Goal: Task Accomplishment & Management: Manage account settings

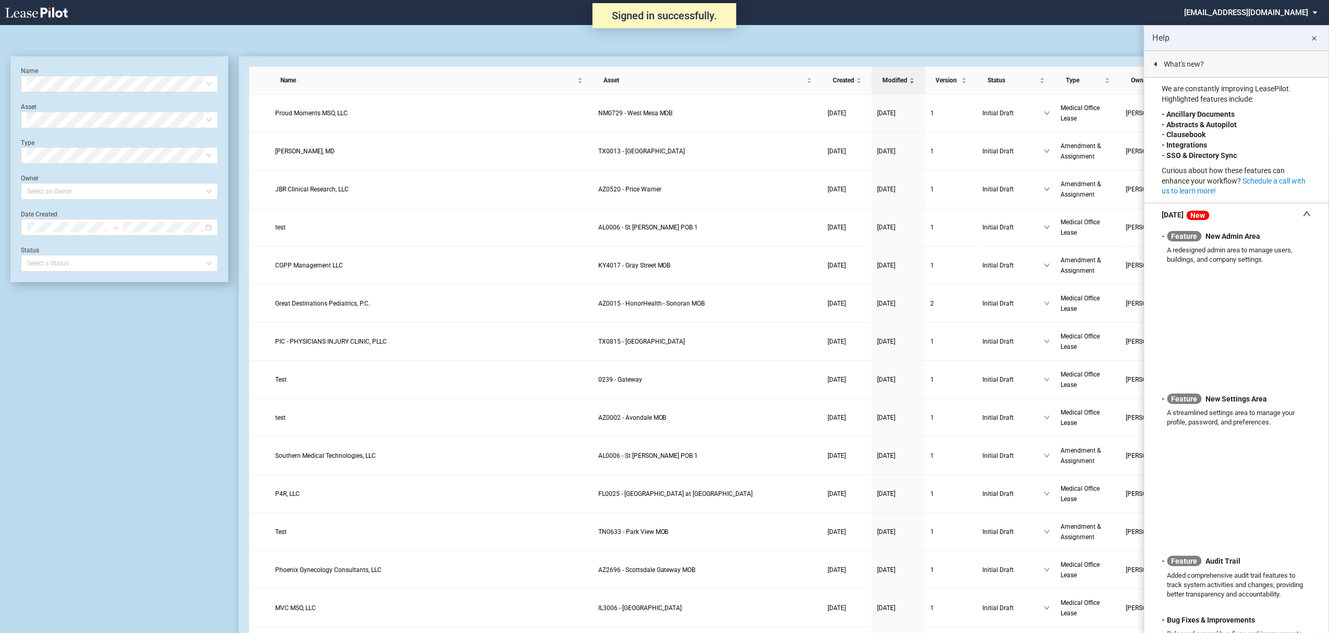
click at [1255, 25] on body ".bocls-1{fill:#26354a;fill-rule:evenodd} Loading... Signed in successfully. × h…" at bounding box center [664, 341] width 1329 height 633
click at [1255, 16] on md-select "healthpeak@leasepilot.co Super Admin Area Admin Area Settings Sign Out" at bounding box center [1255, 11] width 143 height 23
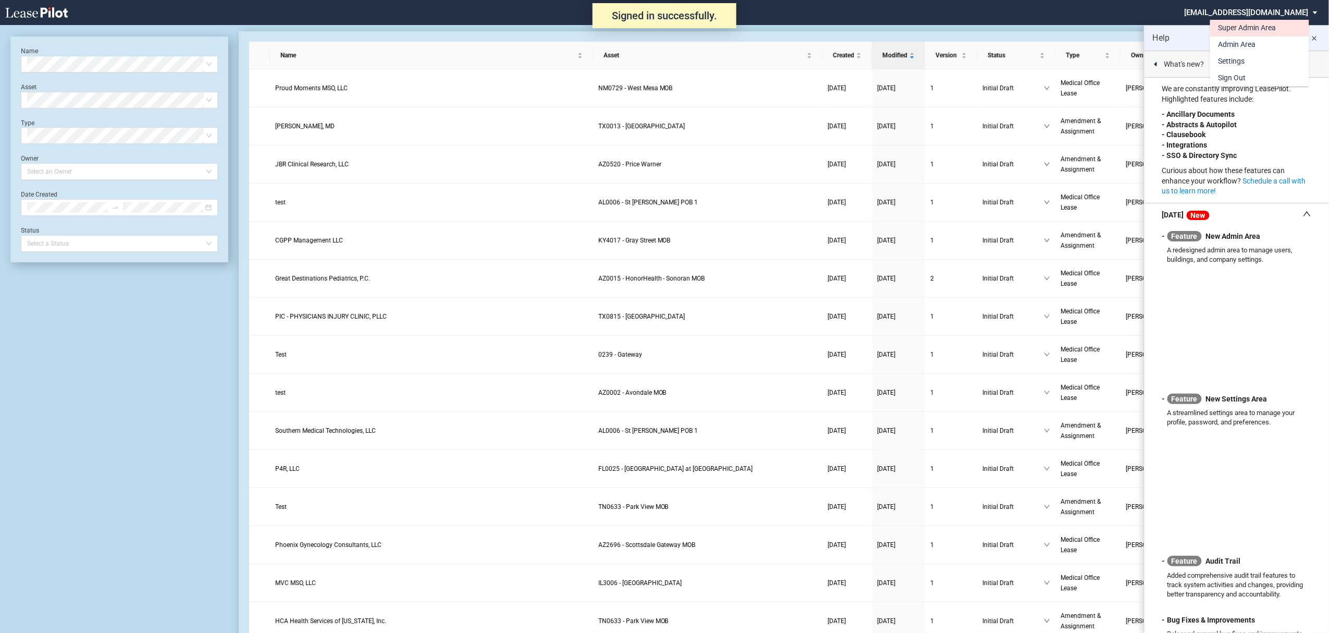
click at [1243, 25] on div "Super Admin Area" at bounding box center [1248, 28] width 58 height 10
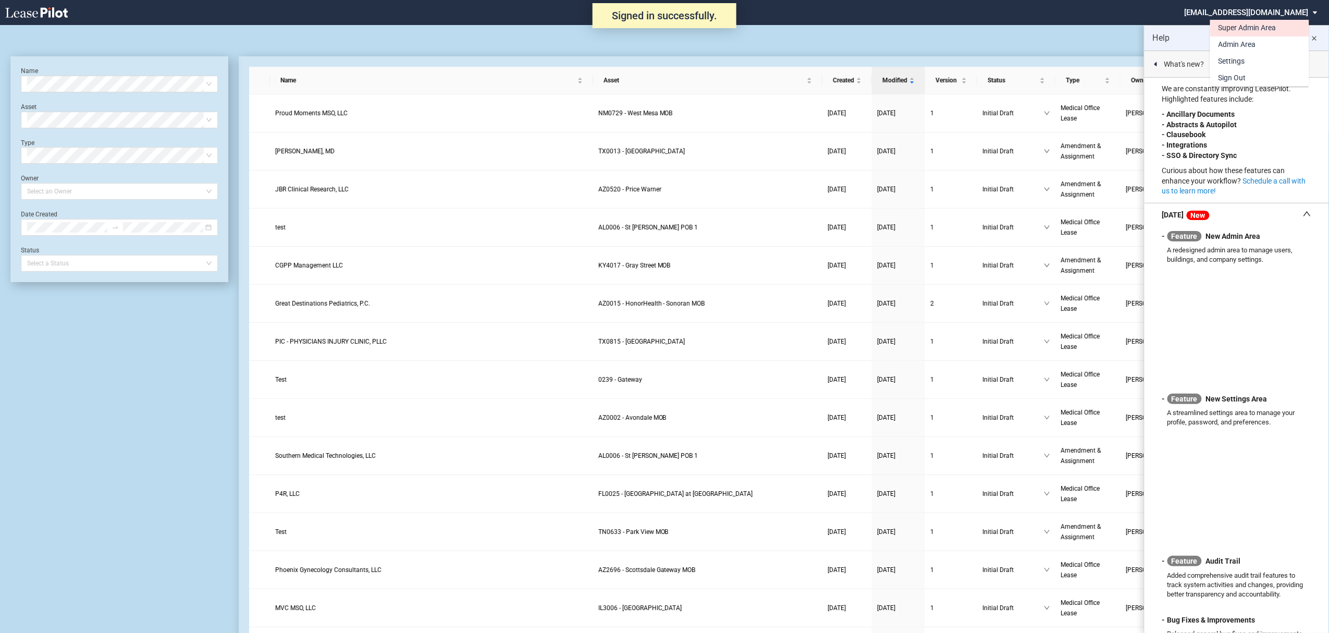
scroll to position [25, 0]
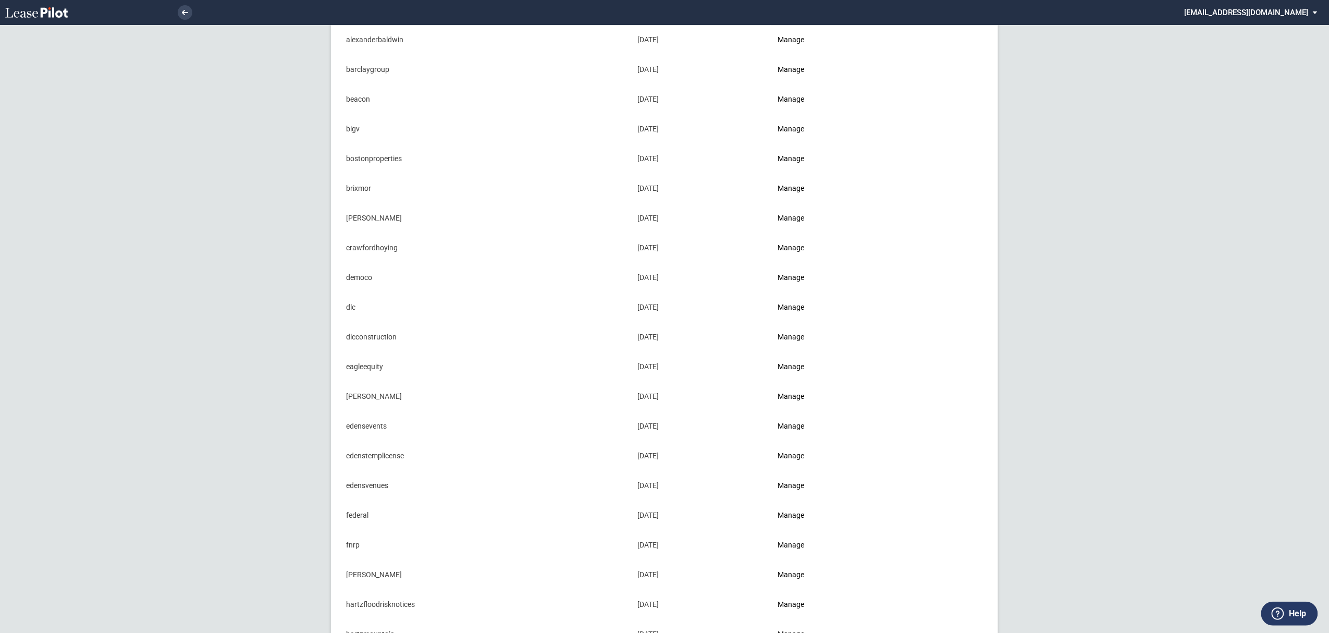
scroll to position [417, 0]
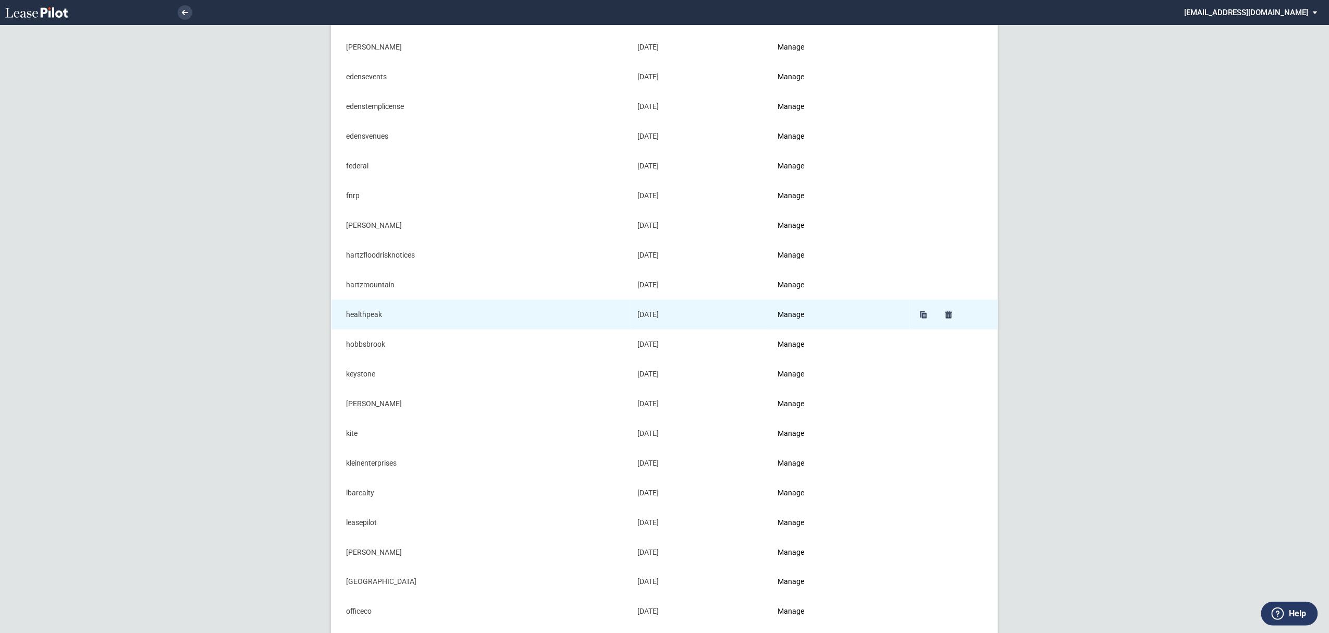
click at [795, 311] on td "Manage" at bounding box center [840, 315] width 139 height 30
click at [793, 318] on link "Manage" at bounding box center [791, 314] width 27 height 8
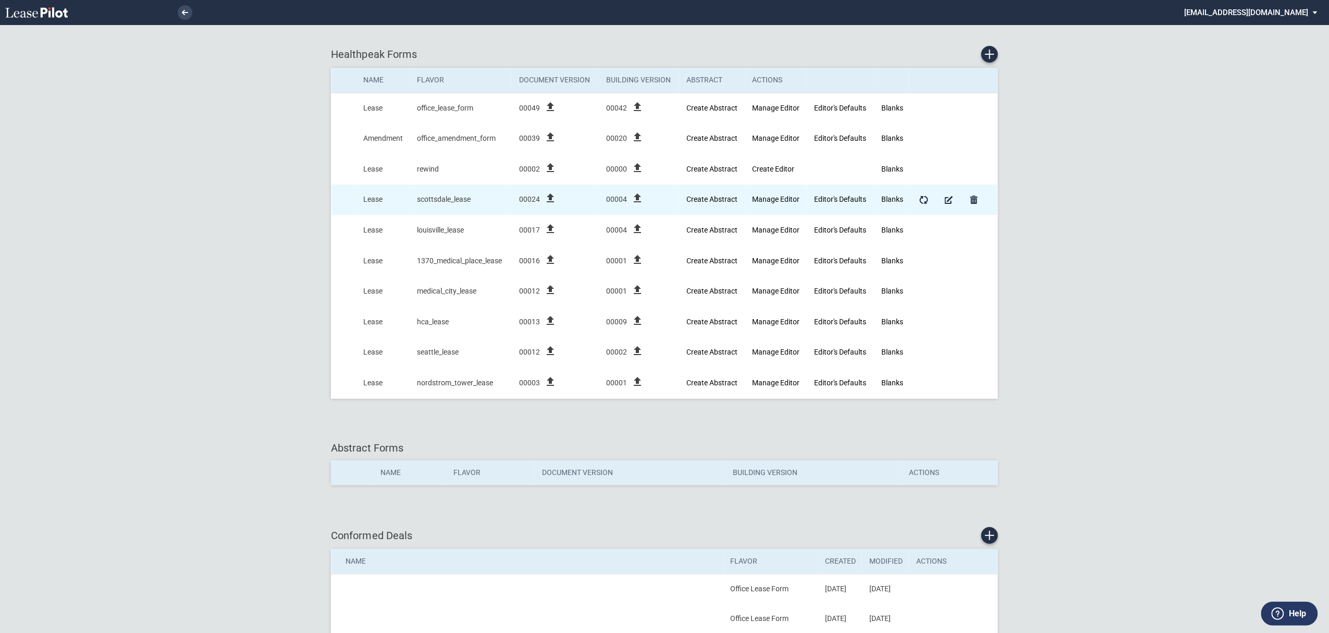
click at [555, 200] on icon "file_upload" at bounding box center [550, 198] width 13 height 13
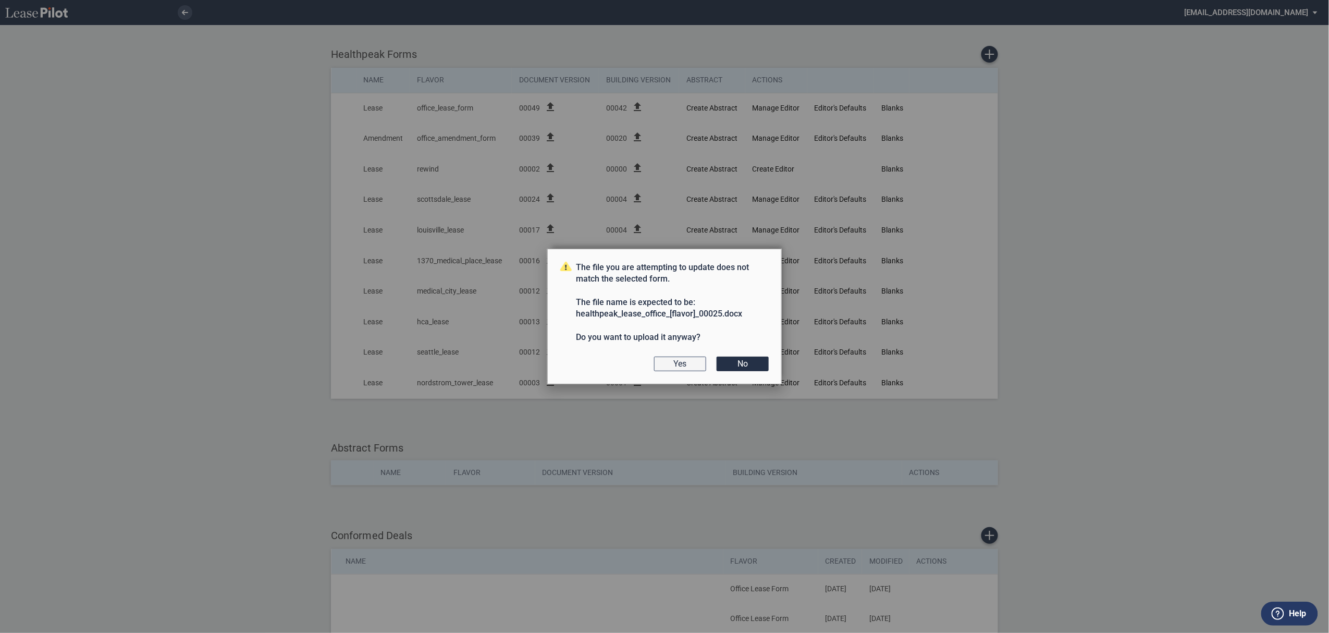
click at [701, 364] on button "Yes" at bounding box center [680, 364] width 52 height 15
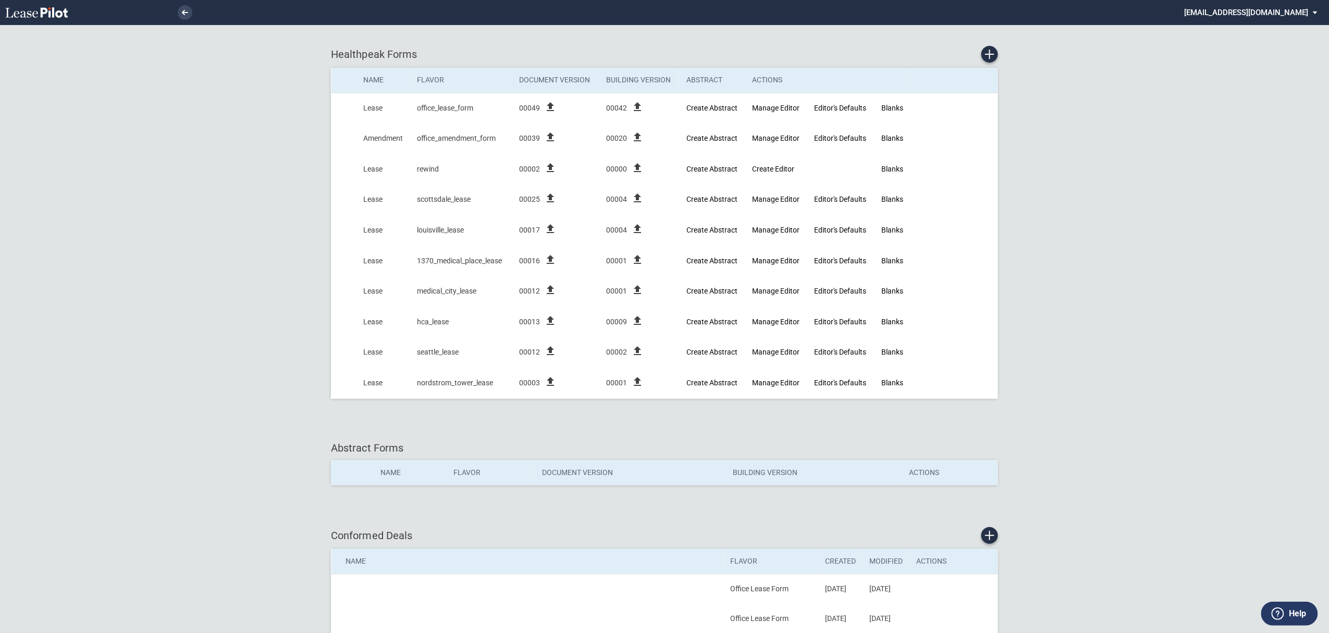
click at [1251, 13] on md-select "[EMAIL_ADDRESS][DOMAIN_NAME] Super Admin Area Admin Area Settings Sign Out" at bounding box center [1255, 11] width 143 height 23
click at [1252, 78] on md-option "Sign Out" at bounding box center [1260, 78] width 99 height 17
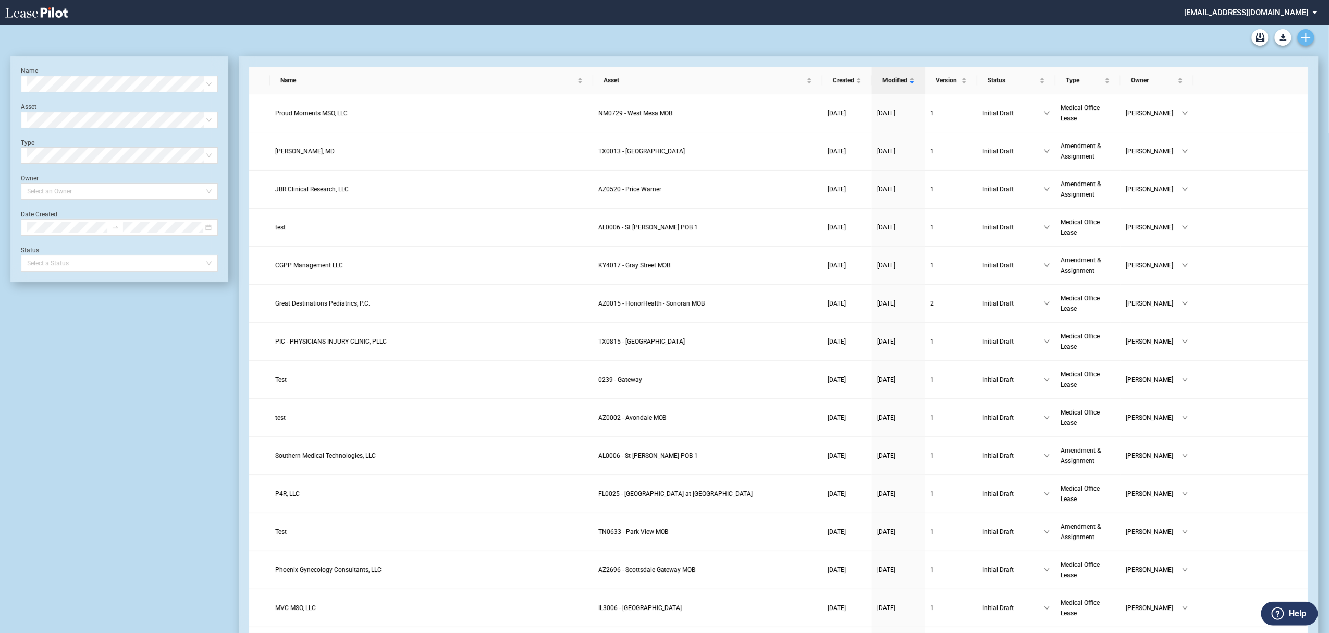
click at [1300, 42] on link "Create new document" at bounding box center [1306, 37] width 17 height 17
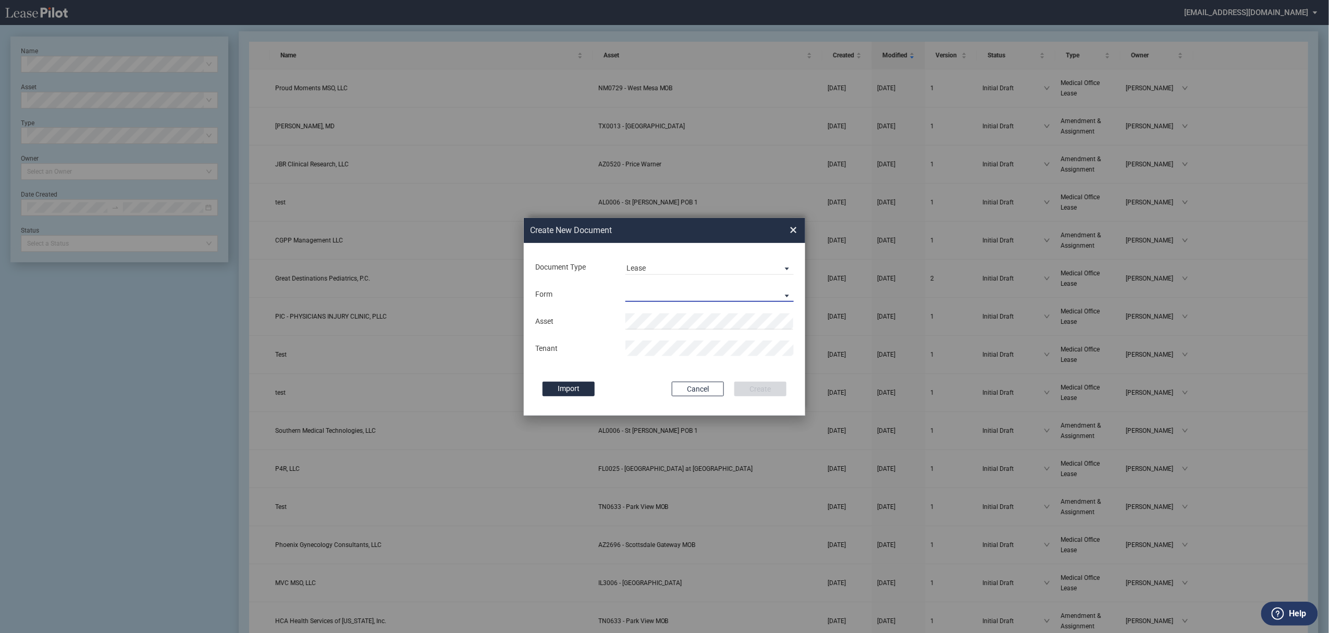
click at [641, 288] on md-select "Medical Office Lease Scottsdale Lease Louisville Lease 1370 Medical Place Lease…" at bounding box center [710, 294] width 168 height 16
click at [660, 319] on div "Scottsdale Lease" at bounding box center [658, 319] width 63 height 11
click at [659, 336] on li "AZ 2021 - Scottsdale Medical Center" at bounding box center [710, 341] width 168 height 25
click at [659, 337] on div "Asset Clear Tenant" at bounding box center [664, 335] width 261 height 54
click at [735, 382] on button "Create" at bounding box center [761, 389] width 52 height 15
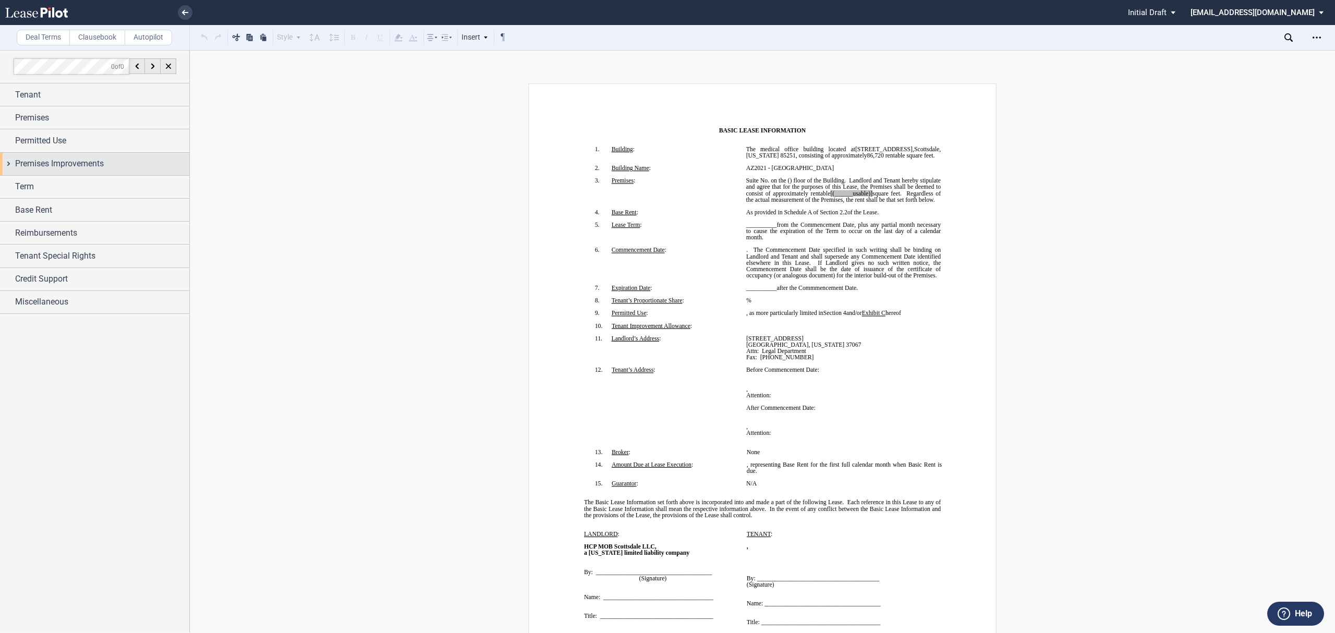
click at [94, 170] on span "Premises Improvements" at bounding box center [59, 163] width 89 height 13
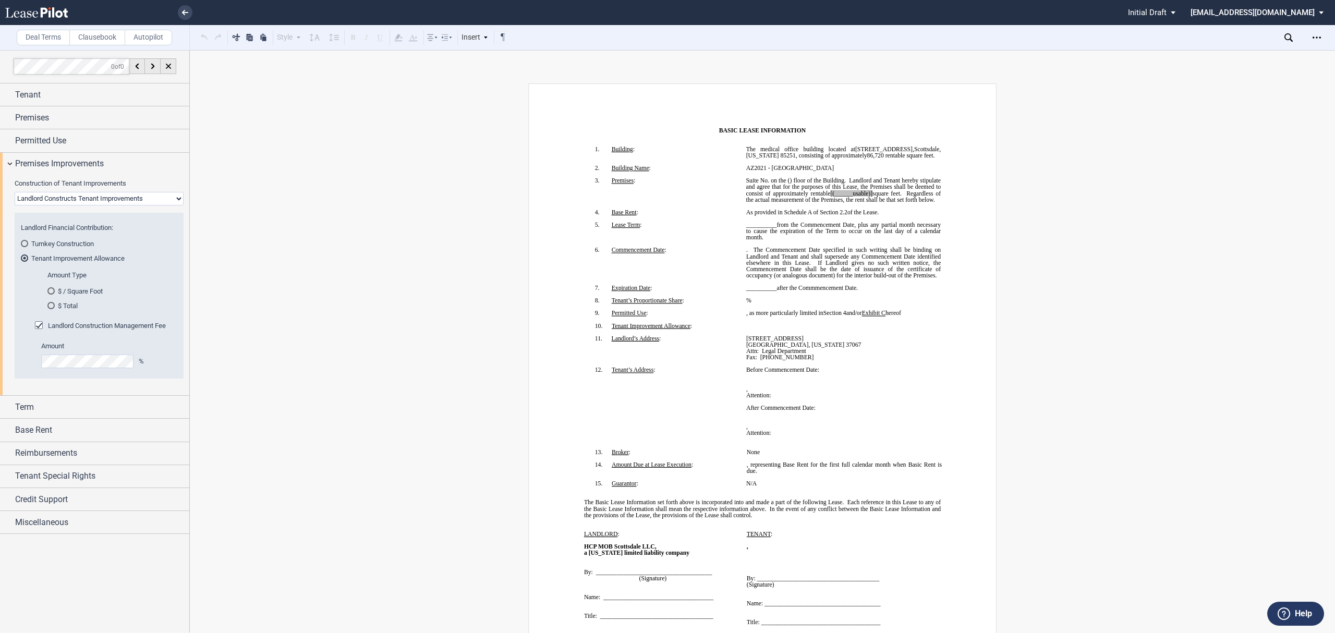
click at [69, 329] on span "Landlord Construction Management Fee" at bounding box center [107, 326] width 118 height 8
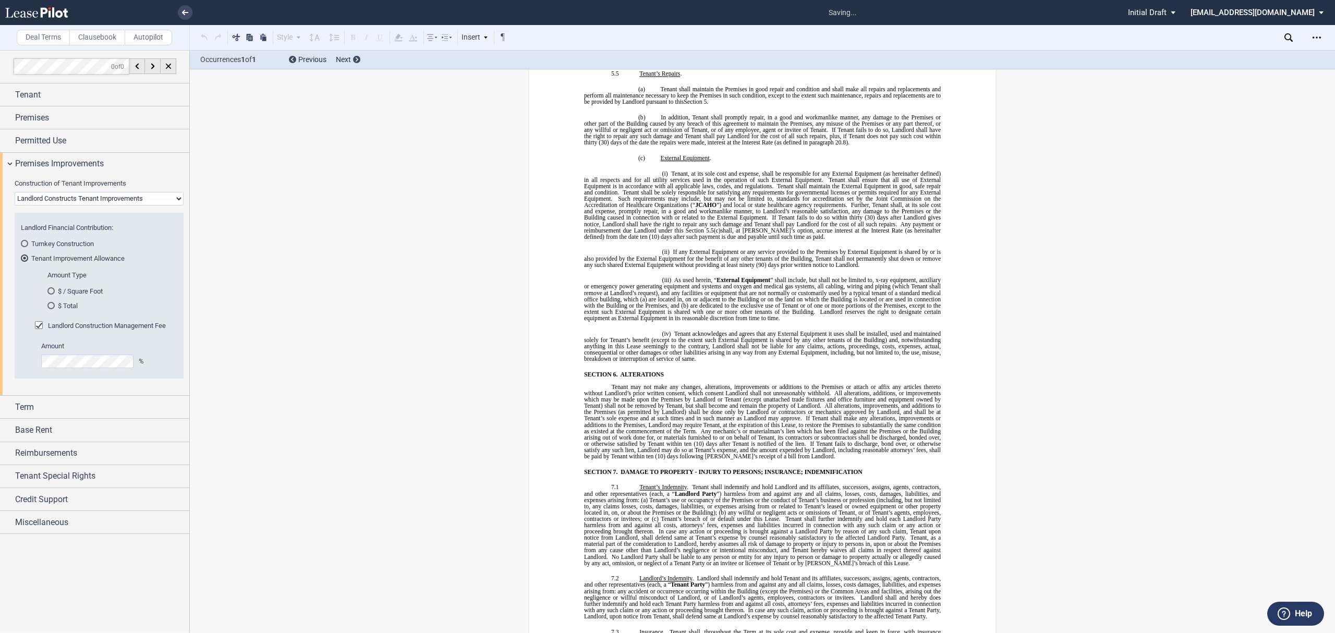
scroll to position [4449, 0]
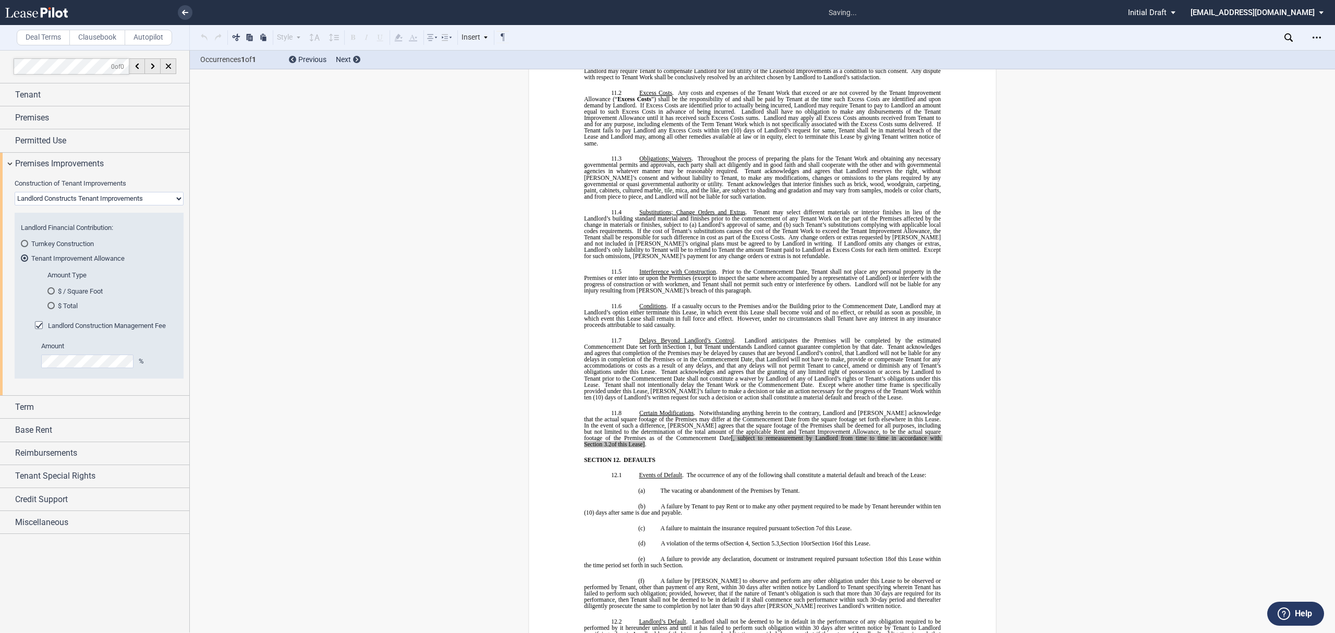
click at [69, 329] on span "Landlord Construction Management Fee" at bounding box center [107, 326] width 118 height 8
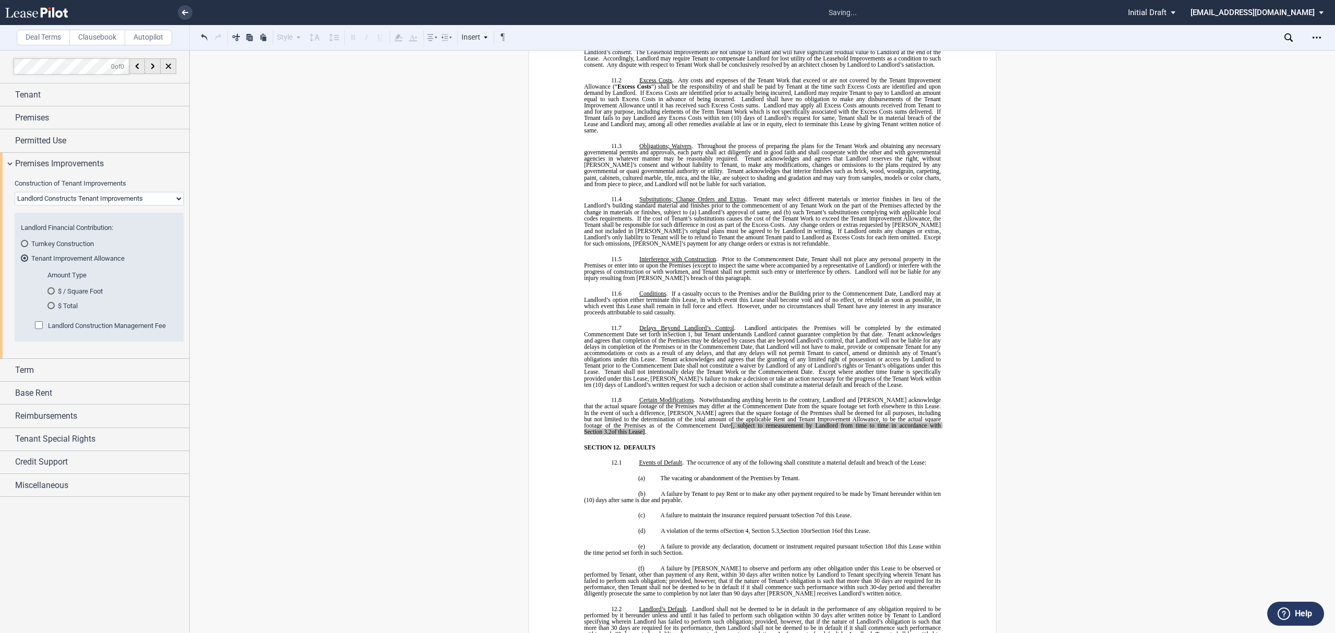
click at [82, 242] on md-radio-button "Turnkey Construction" at bounding box center [99, 243] width 156 height 9
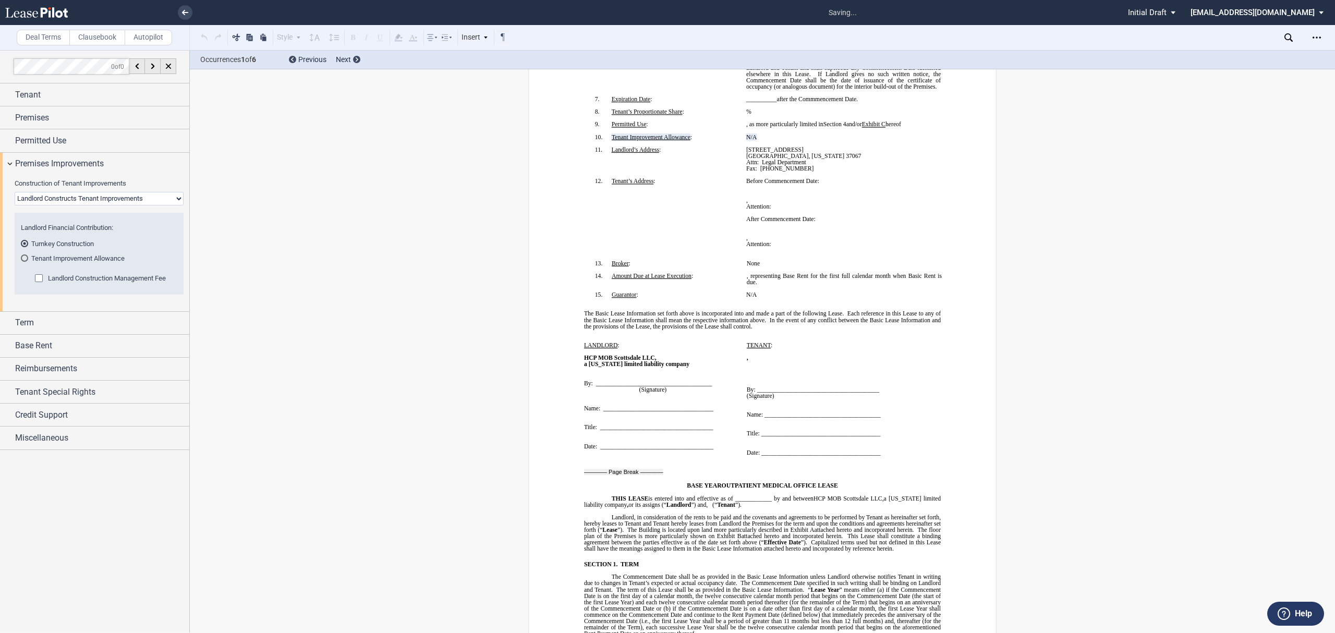
scroll to position [0, 0]
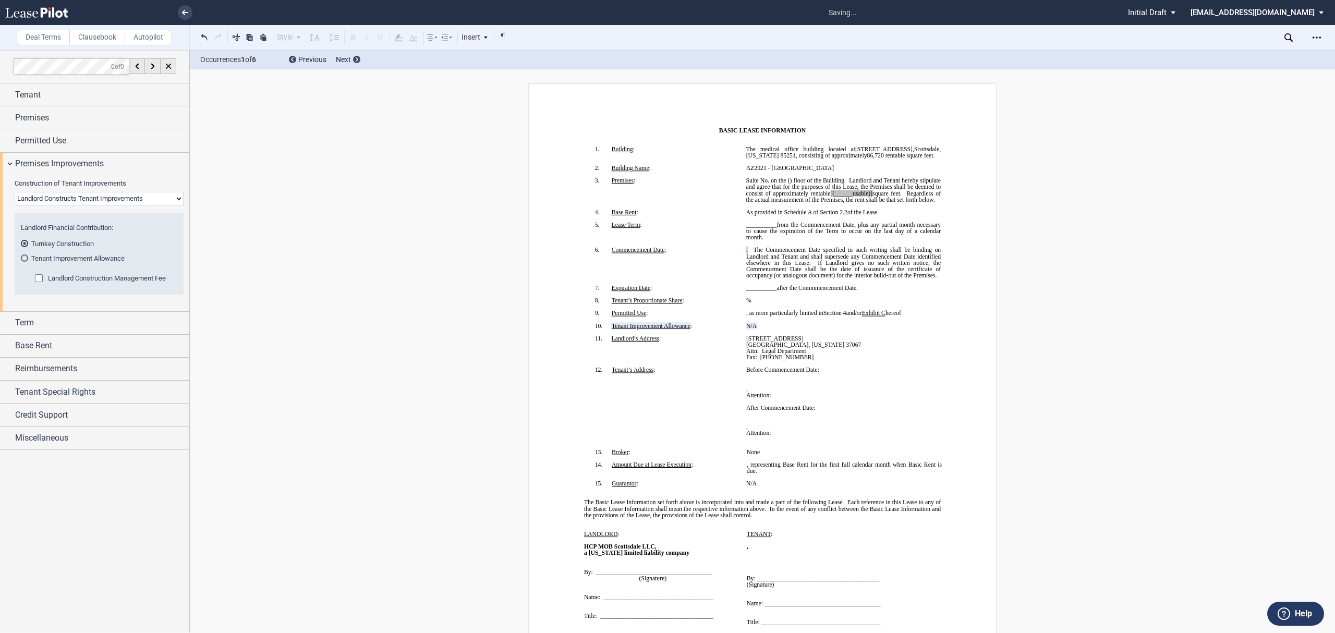
click at [91, 280] on span "Landlord Construction Management Fee" at bounding box center [107, 278] width 118 height 8
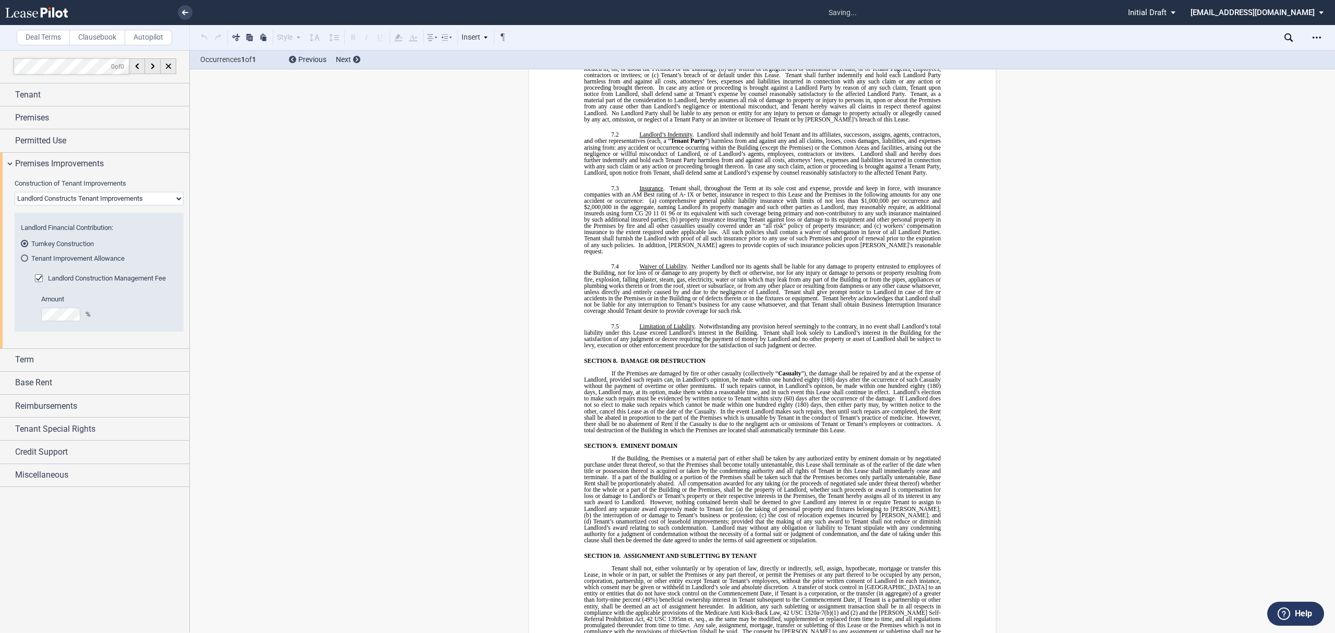
scroll to position [4528, 0]
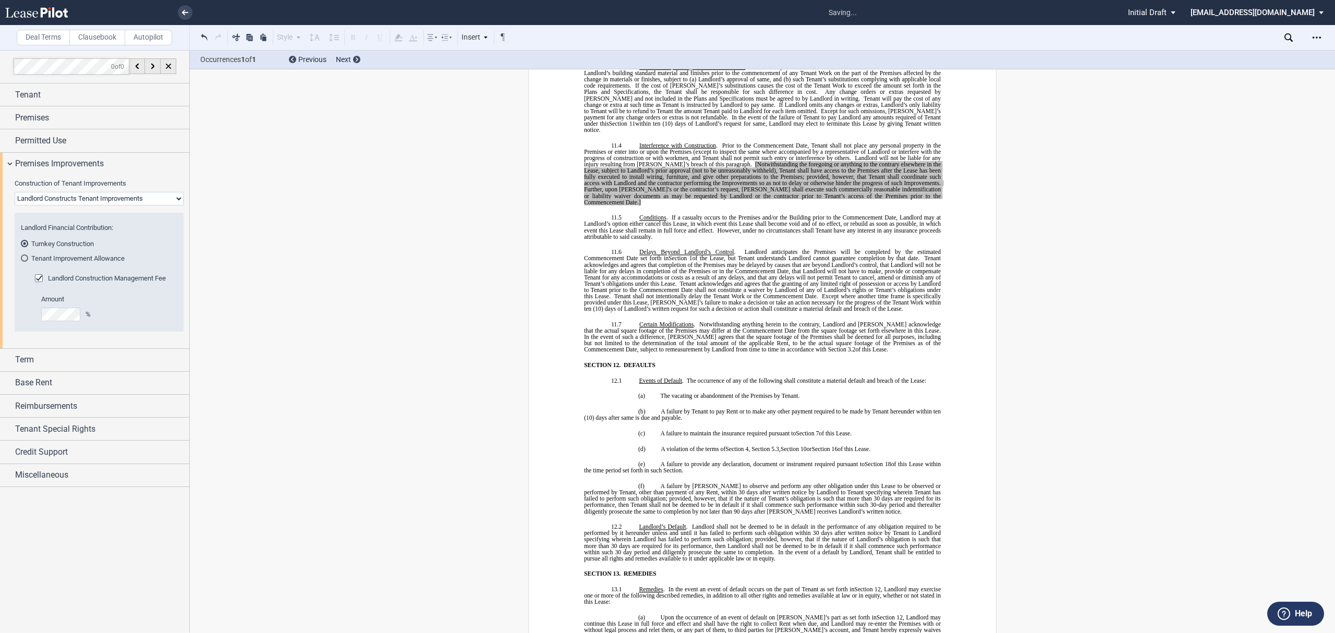
click at [91, 280] on span "Landlord Construction Management Fee" at bounding box center [107, 278] width 118 height 8
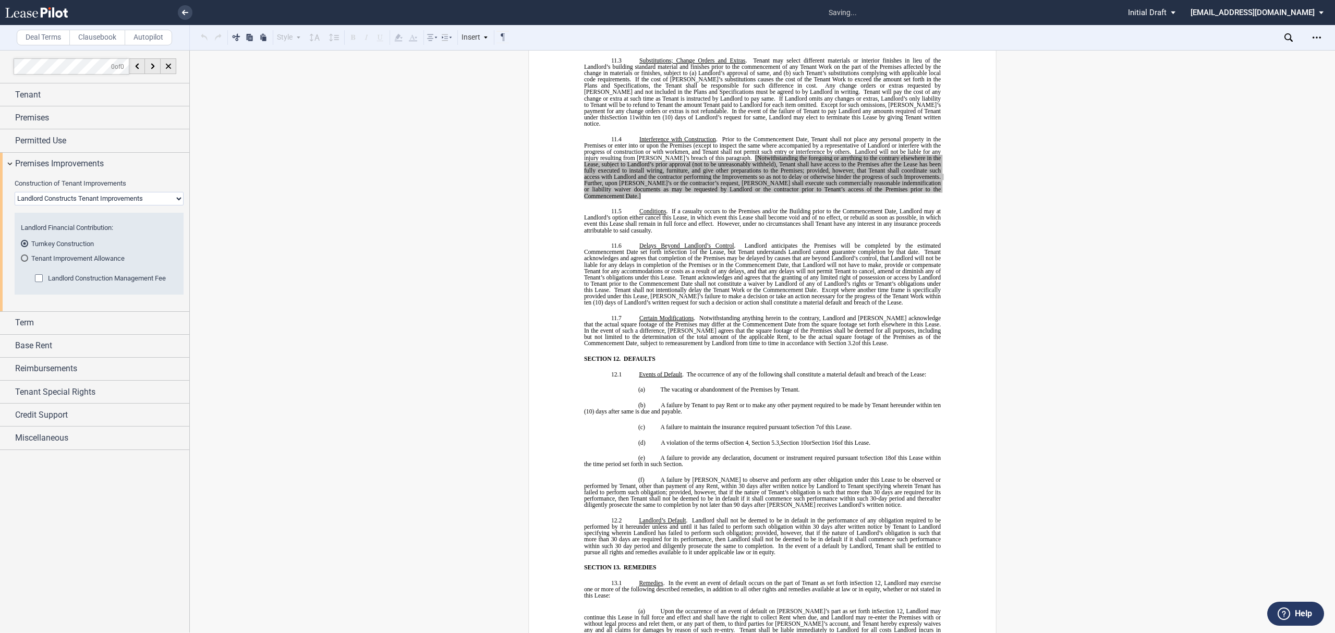
click at [91, 280] on span "Landlord Construction Management Fee" at bounding box center [107, 278] width 118 height 8
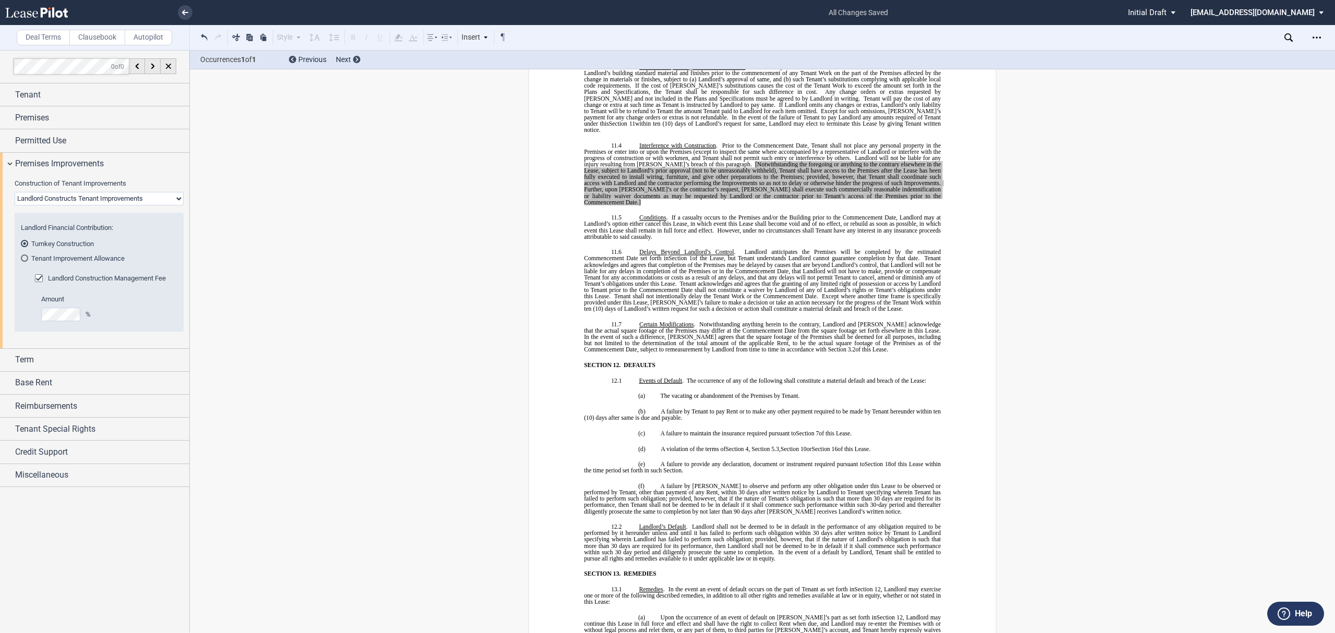
click at [91, 280] on span "Landlord Construction Management Fee" at bounding box center [107, 278] width 118 height 8
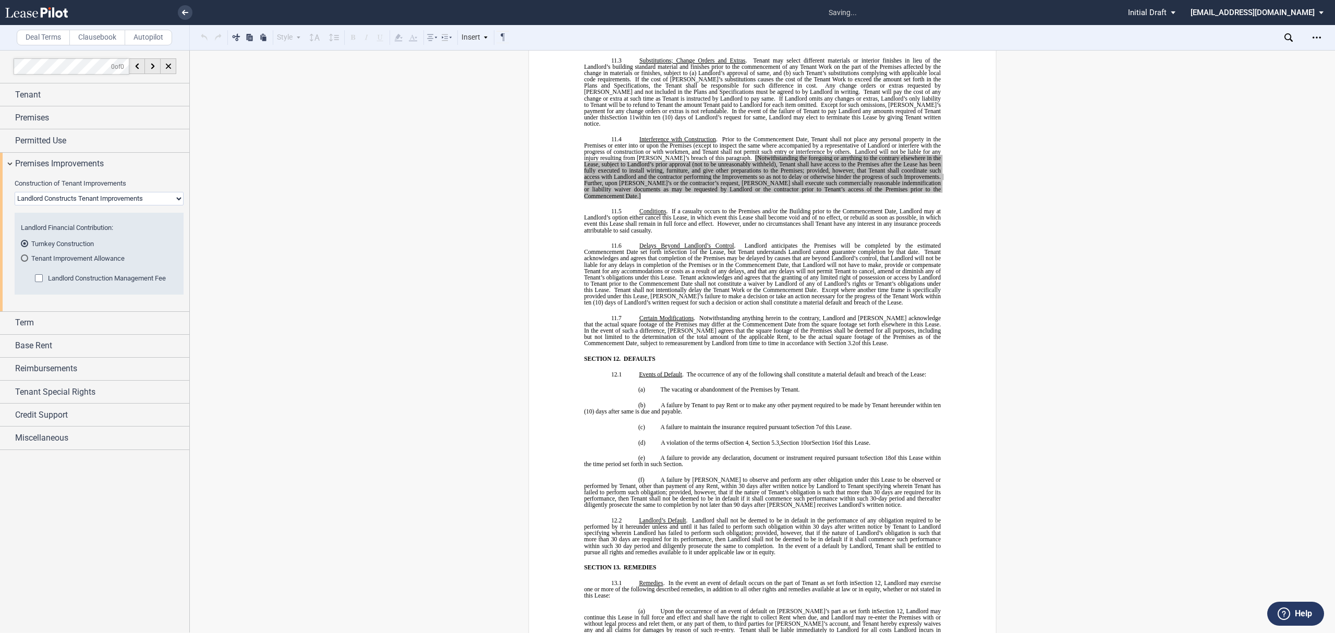
click at [91, 280] on span "Landlord Construction Management Fee" at bounding box center [107, 278] width 118 height 8
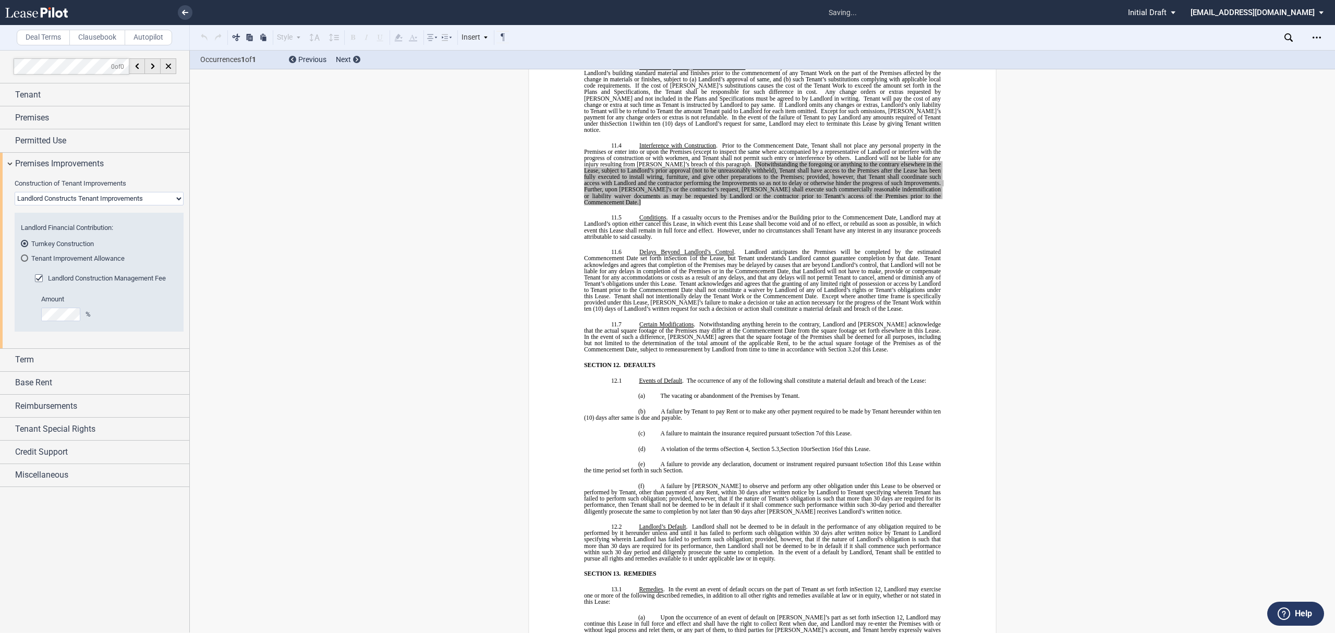
click at [91, 280] on span "Landlord Construction Management Fee" at bounding box center [107, 278] width 118 height 8
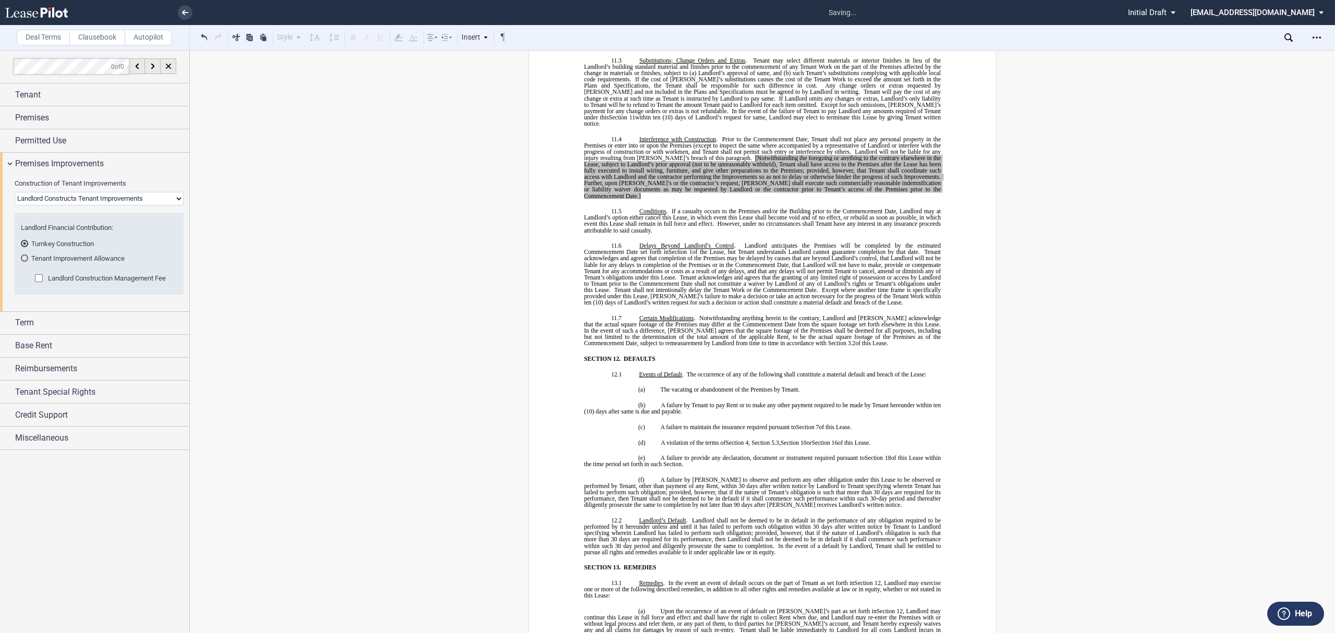
click at [91, 280] on span "Landlord Construction Management Fee" at bounding box center [107, 278] width 118 height 8
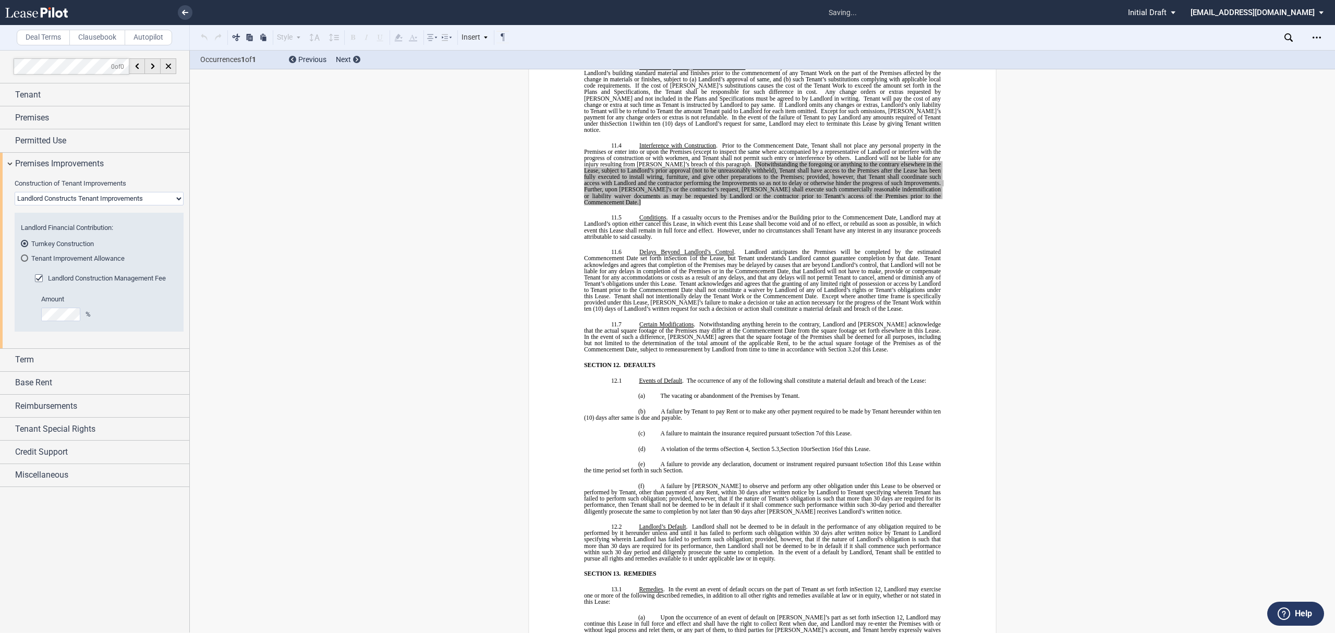
click at [69, 194] on select "Landlord Constructs Tenant Improvements Tenant Constructs Tenant Improvements "…" at bounding box center [99, 199] width 169 height 14
click at [15, 192] on select "Landlord Constructs Tenant Improvements Tenant Constructs Tenant Improvements "…" at bounding box center [99, 199] width 169 height 14
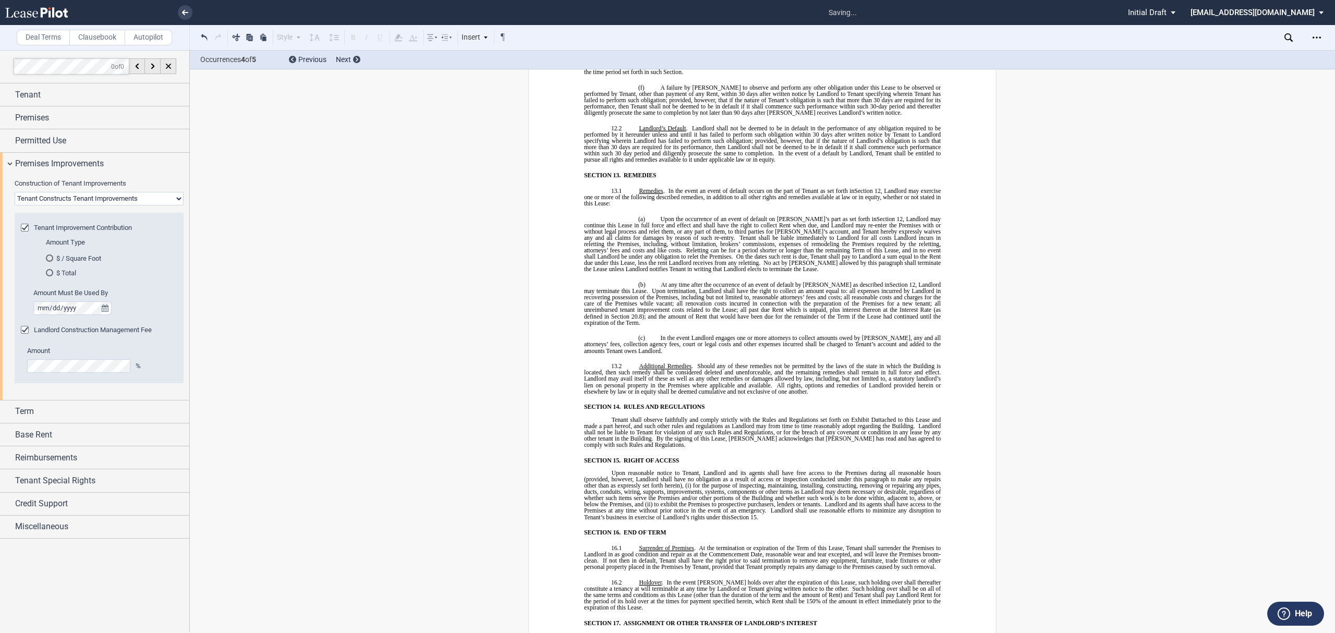
click at [114, 333] on span "Landlord Construction Management Fee" at bounding box center [93, 330] width 118 height 8
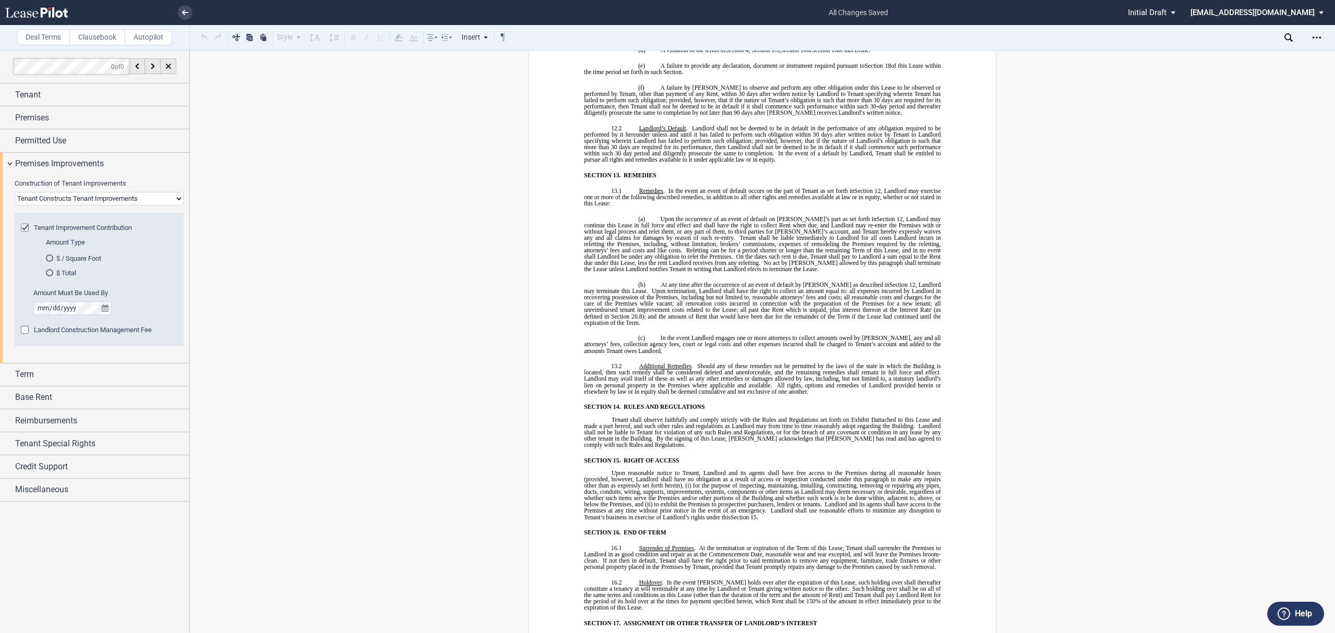
click at [114, 333] on span "Landlord Construction Management Fee" at bounding box center [93, 330] width 118 height 8
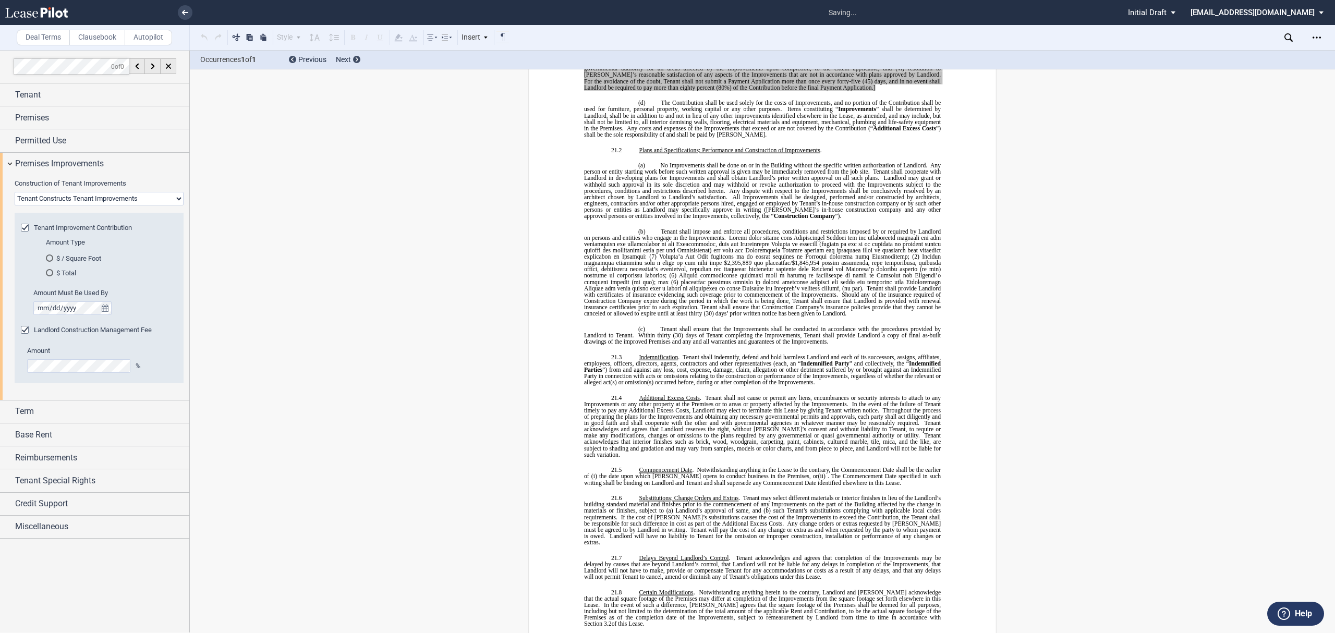
scroll to position [6590, 0]
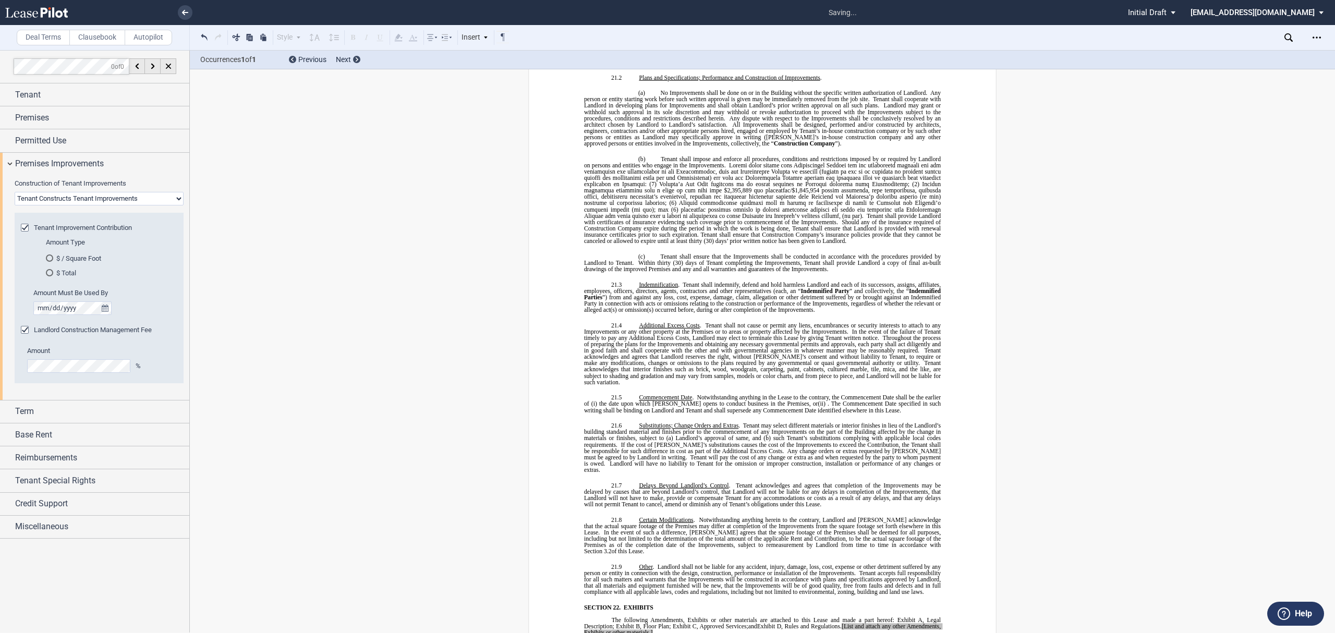
click at [114, 333] on span "Landlord Construction Management Fee" at bounding box center [93, 330] width 118 height 8
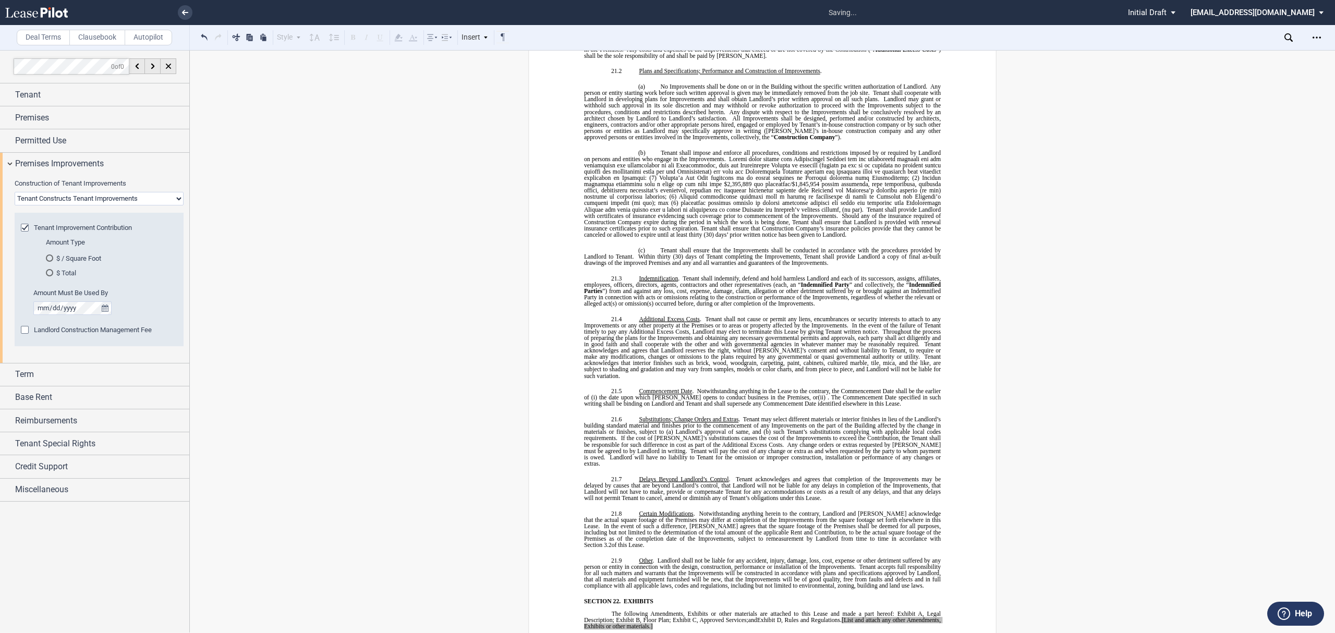
click at [114, 333] on span "Landlord Construction Management Fee" at bounding box center [93, 330] width 118 height 8
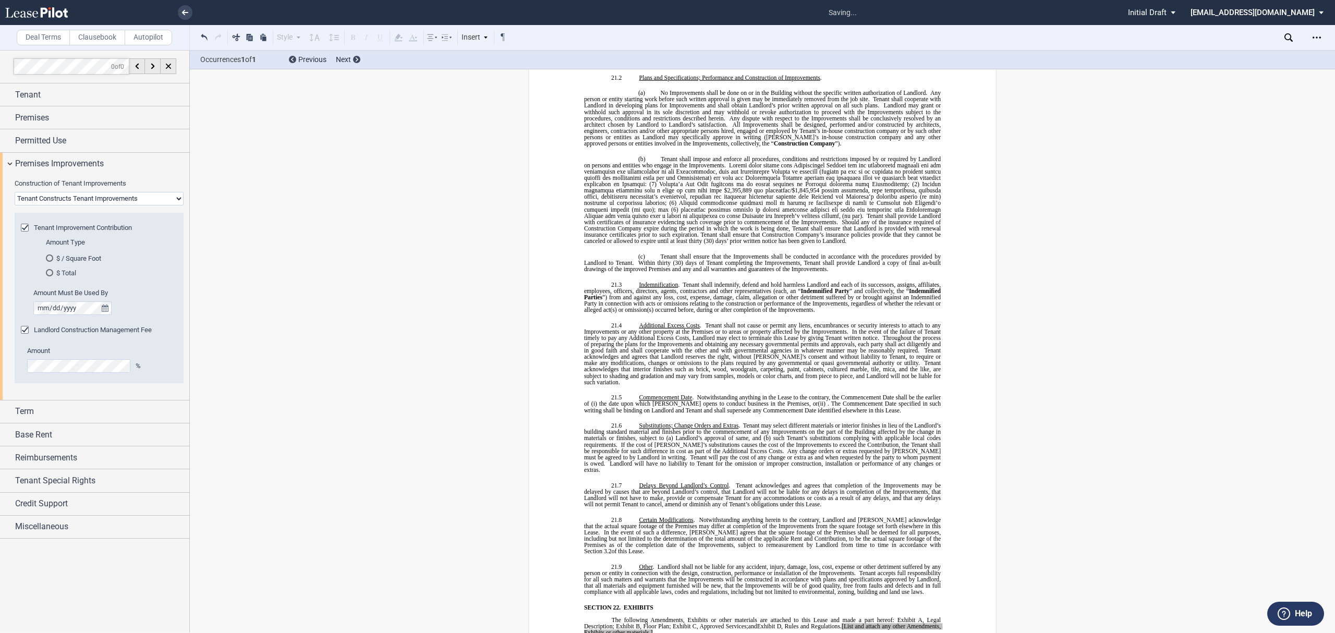
click at [114, 333] on span "Landlord Construction Management Fee" at bounding box center [93, 330] width 118 height 8
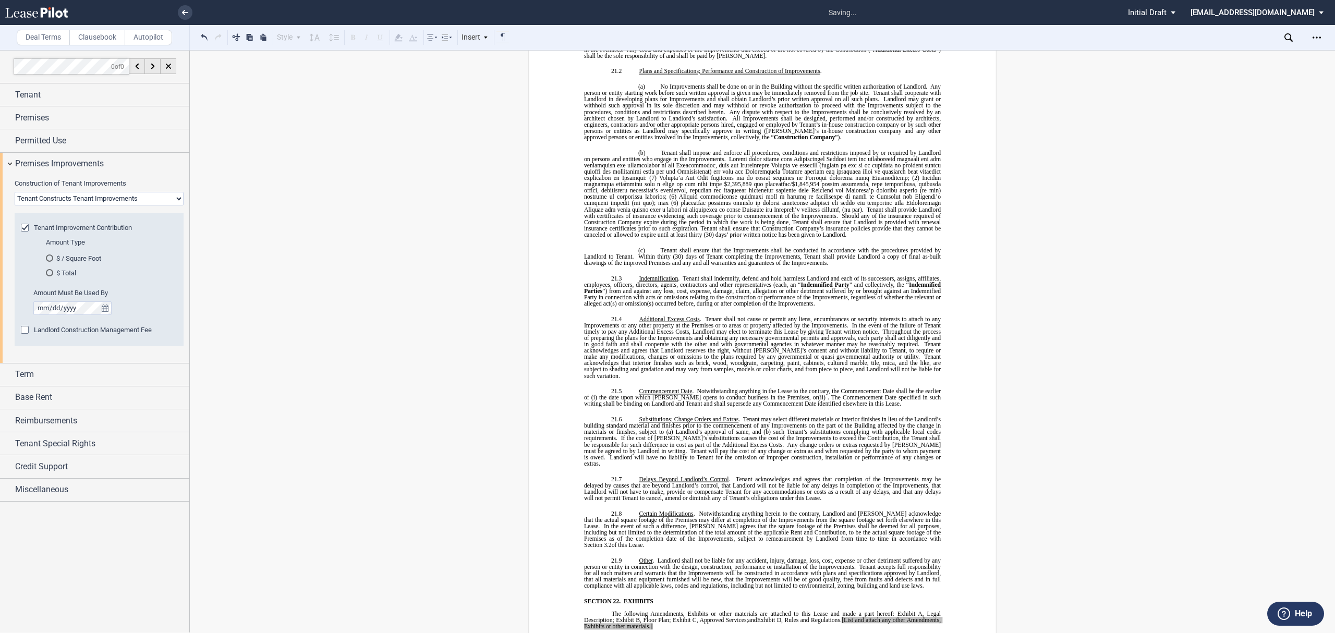
click at [136, 340] on div "Landlord Construction Management Fee" at bounding box center [99, 335] width 156 height 21
click at [133, 334] on span "Landlord Construction Management Fee" at bounding box center [93, 330] width 118 height 8
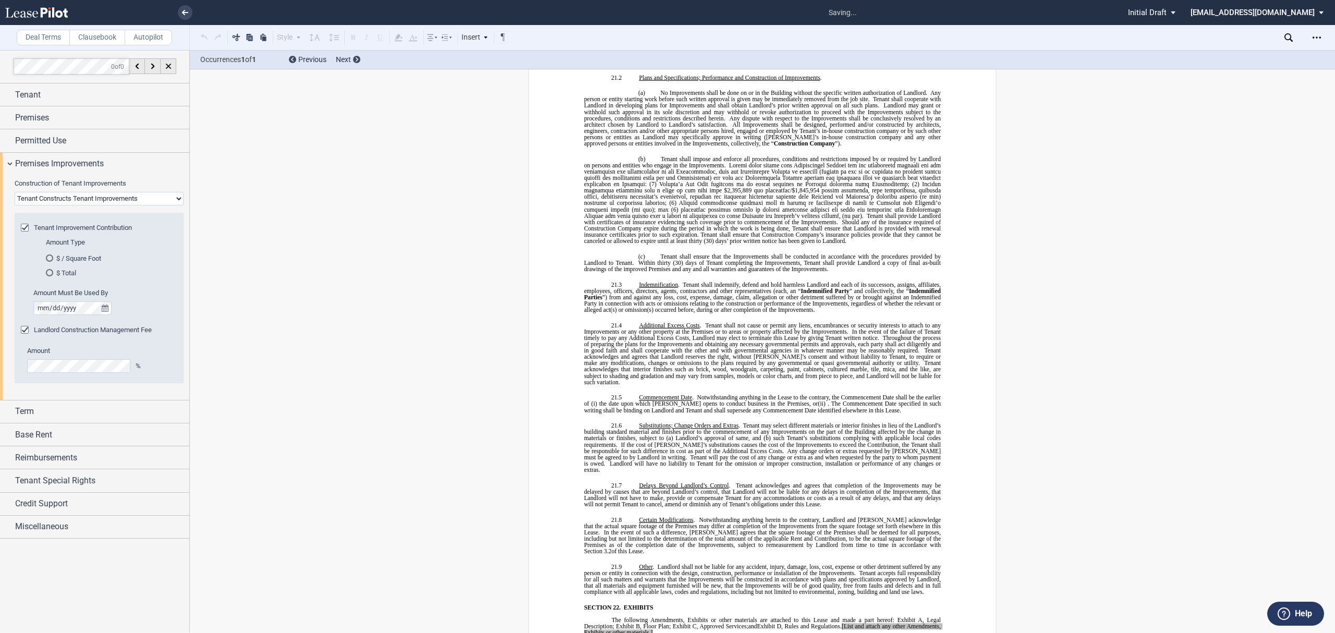
click at [95, 380] on div "Amount %" at bounding box center [99, 364] width 156 height 37
click at [109, 202] on select "Landlord Constructs Tenant Improvements Tenant Constructs Tenant Improvements "…" at bounding box center [99, 199] width 169 height 14
select select "landlord"
click at [15, 192] on select "Landlord Constructs Tenant Improvements Tenant Constructs Tenant Improvements "…" at bounding box center [99, 199] width 169 height 14
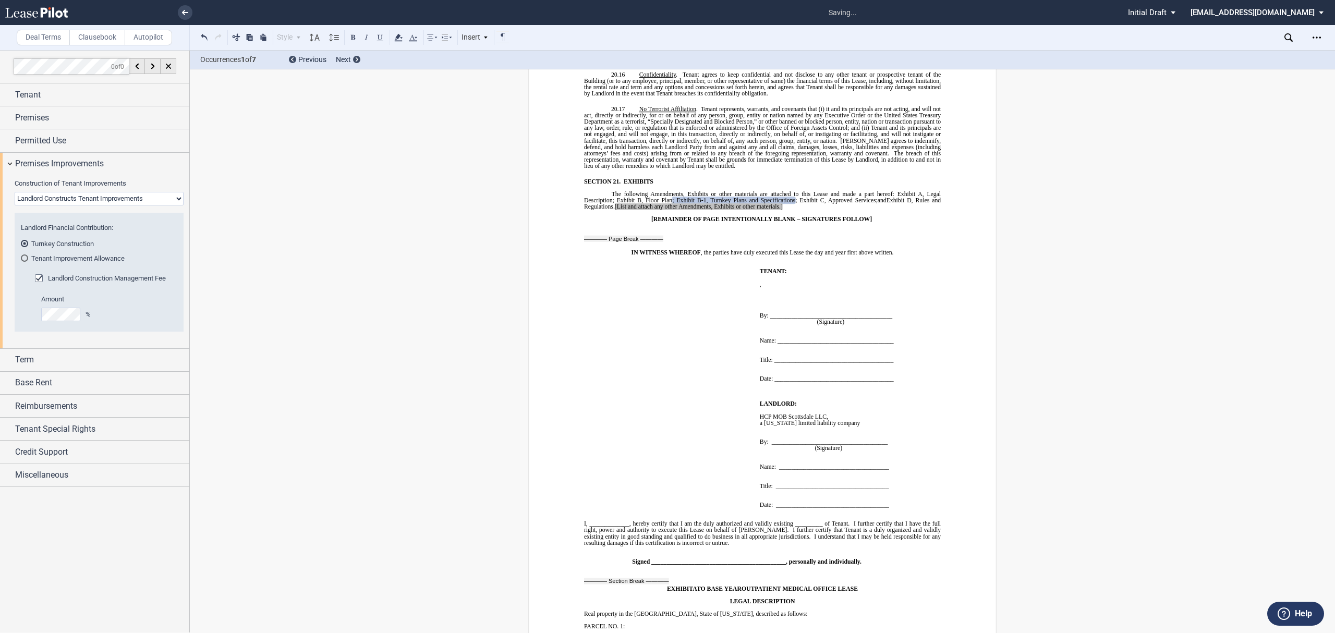
scroll to position [7006, 0]
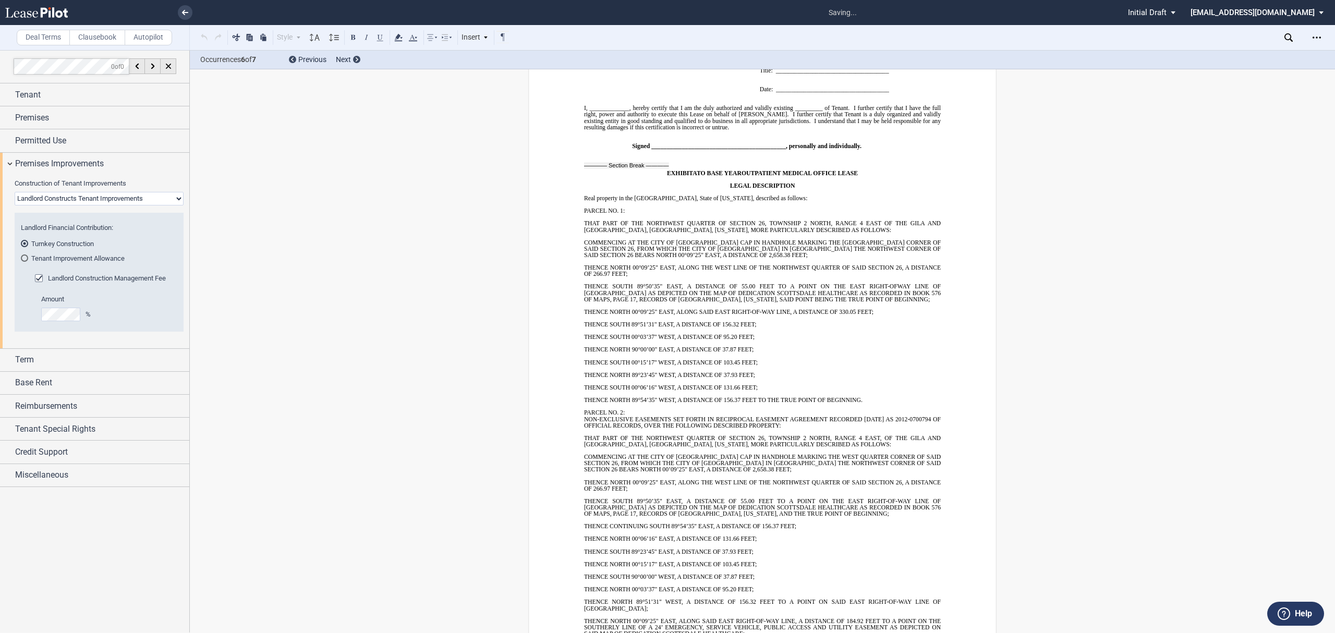
click at [115, 278] on span "Landlord Construction Management Fee" at bounding box center [107, 278] width 118 height 8
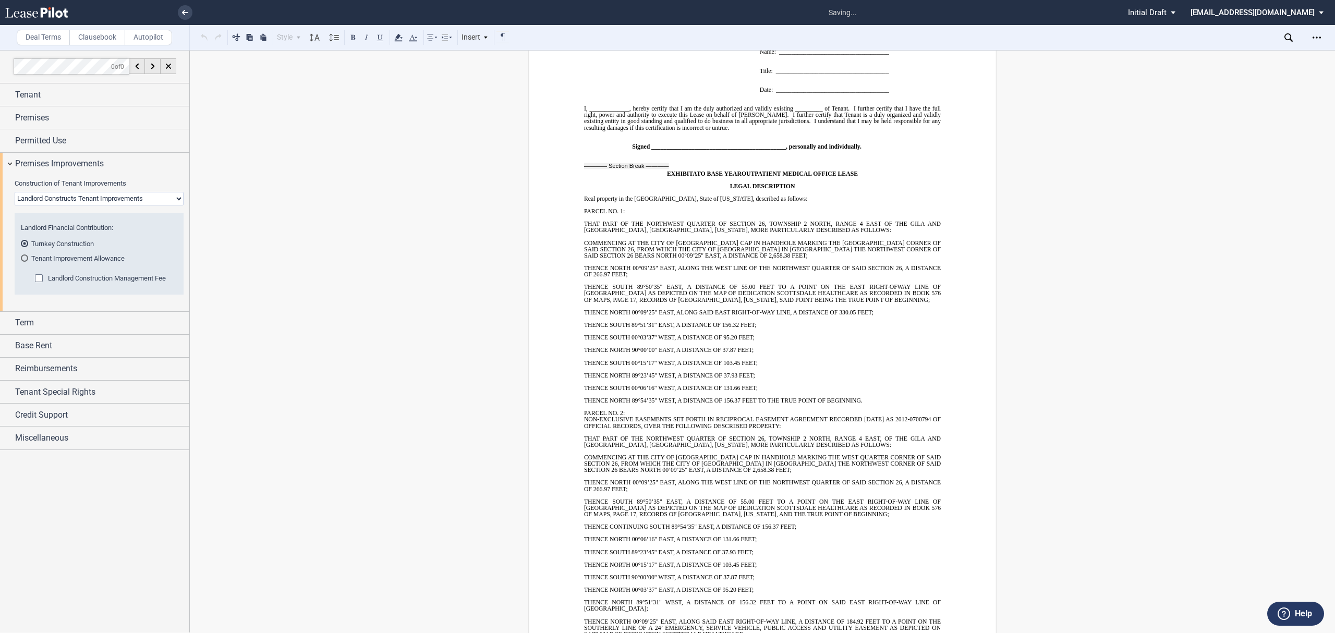
click at [115, 278] on span "Landlord Construction Management Fee" at bounding box center [107, 278] width 118 height 8
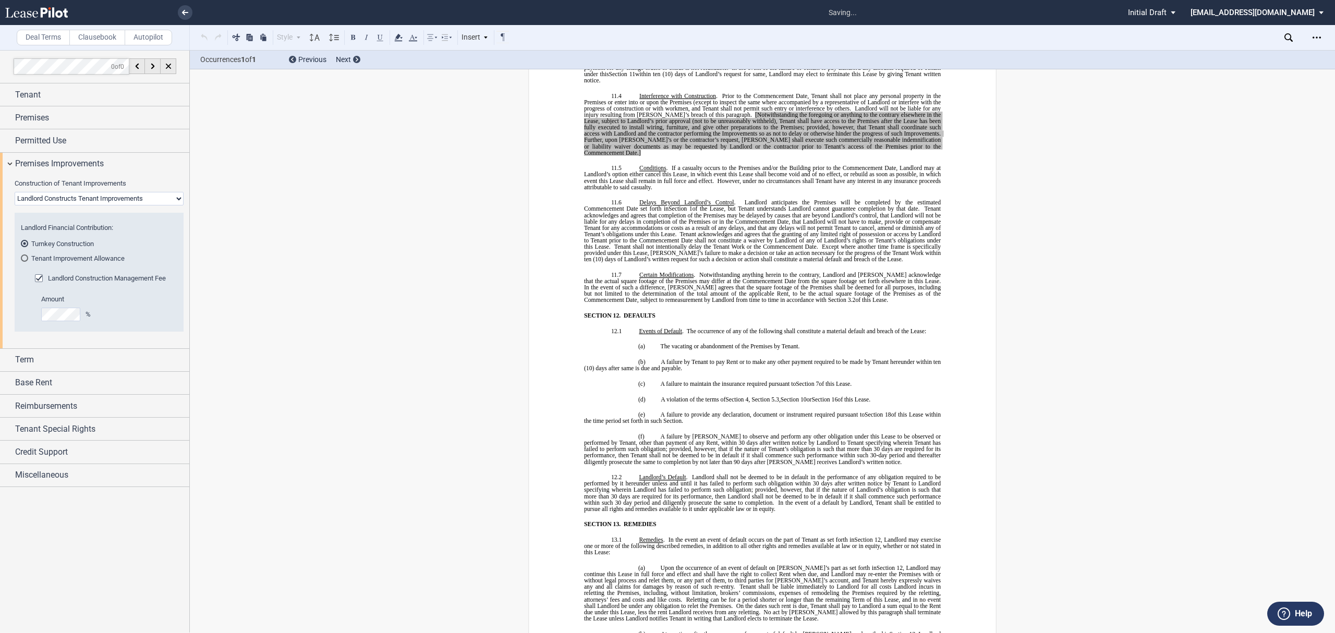
scroll to position [4528, 0]
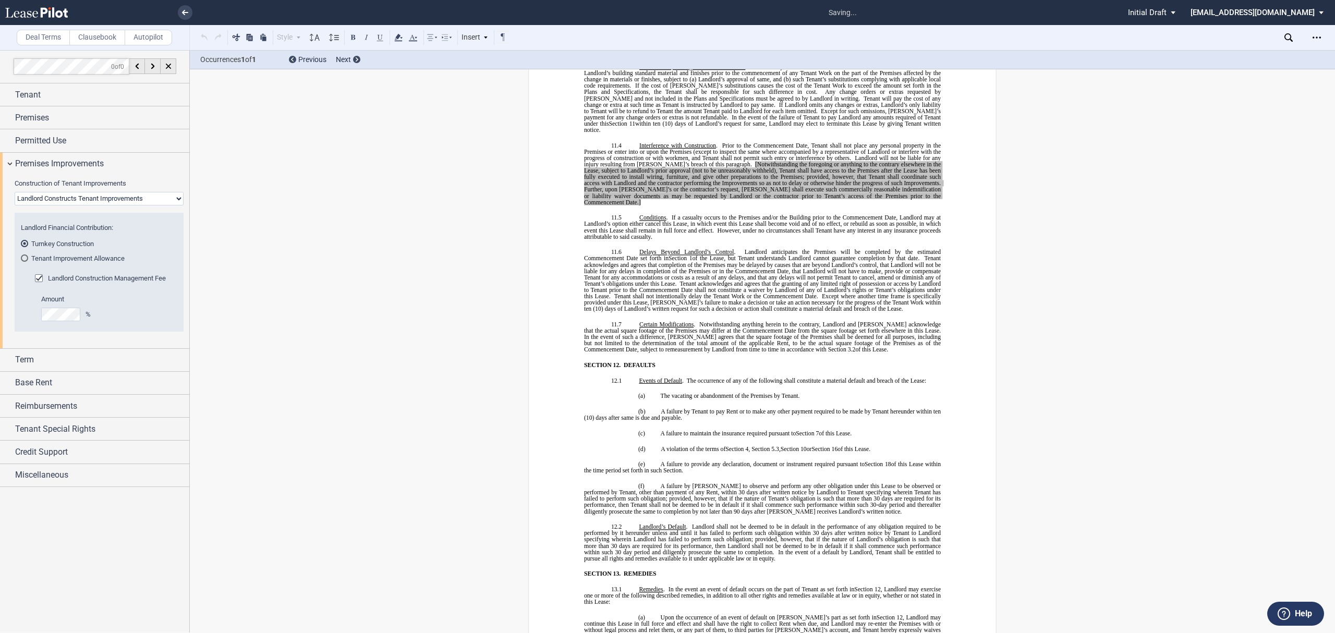
click at [115, 278] on span "Landlord Construction Management Fee" at bounding box center [107, 278] width 118 height 8
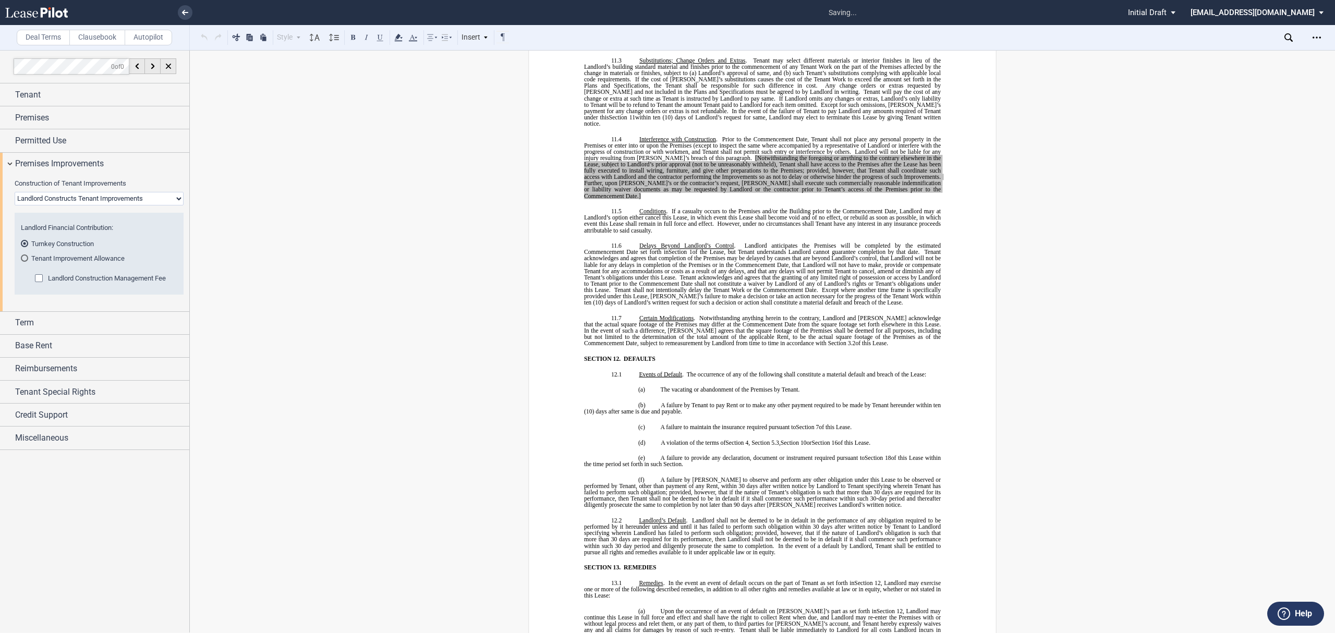
click at [115, 278] on span "Landlord Construction Management Fee" at bounding box center [107, 278] width 118 height 8
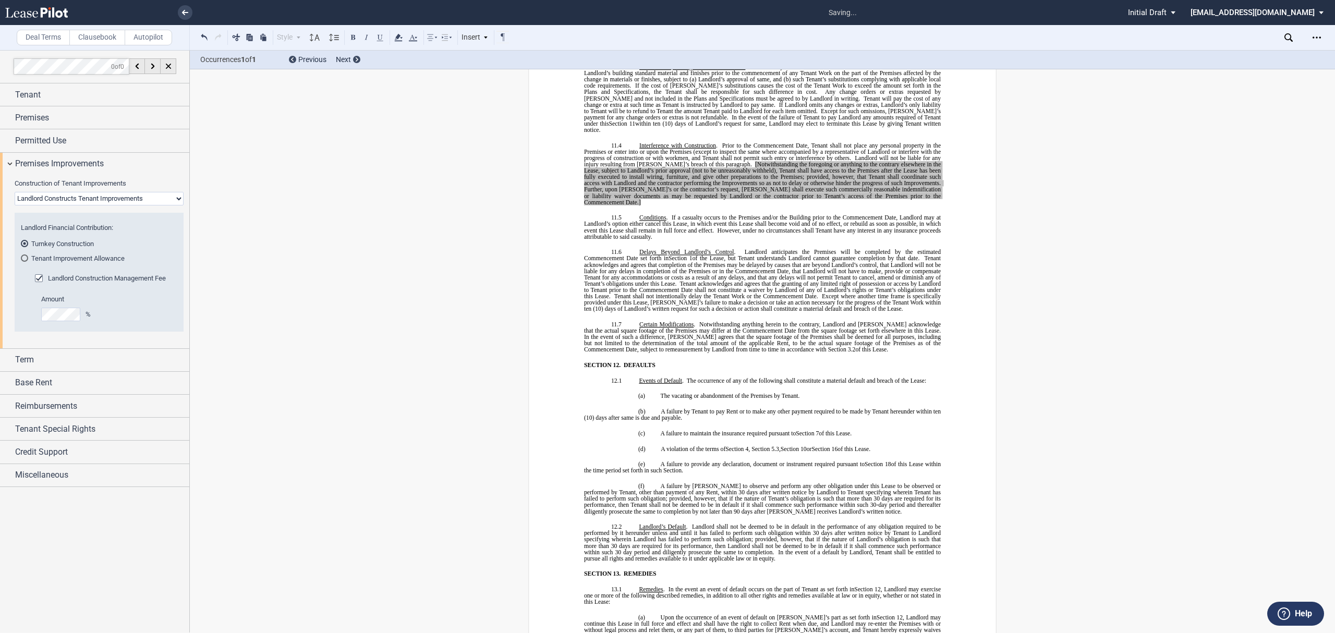
click at [1308, 39] on div "Download Download First Amendment Share Document Print Create a New Version Imp…" at bounding box center [1316, 37] width 17 height 17
click at [1316, 39] on icon "Open Lease options menu" at bounding box center [1316, 37] width 8 height 8
click at [1223, 59] on div "Download" at bounding box center [1255, 56] width 127 height 9
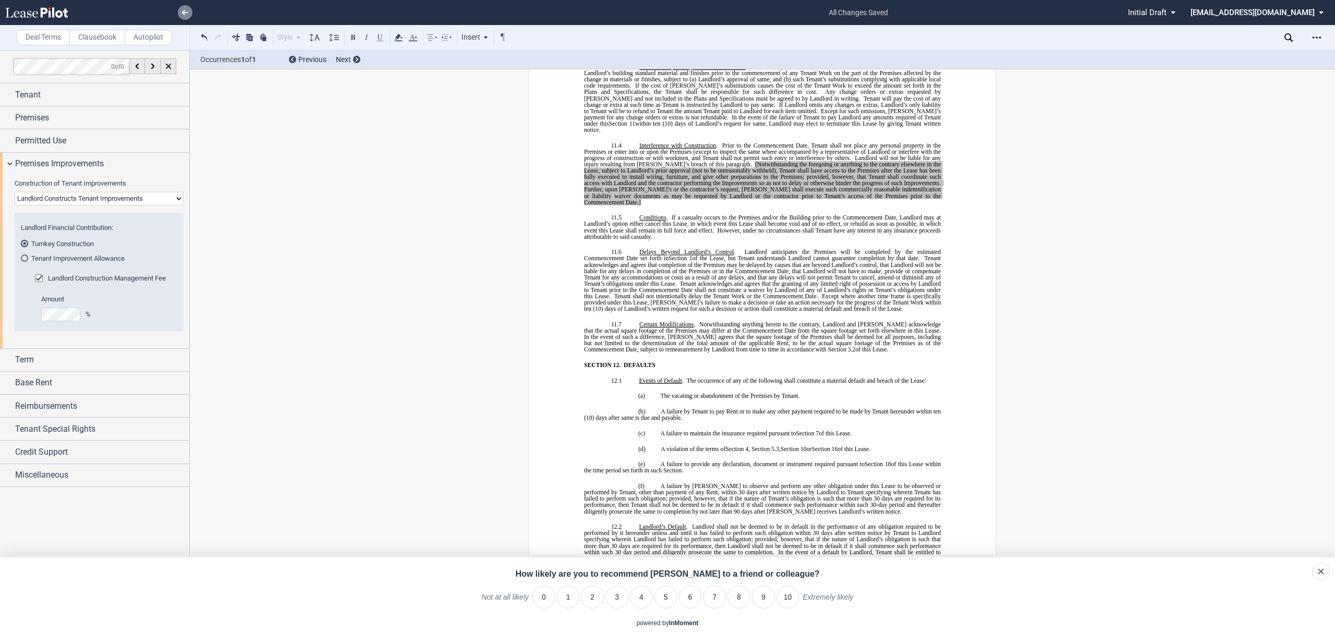
click at [191, 16] on link at bounding box center [185, 12] width 15 height 15
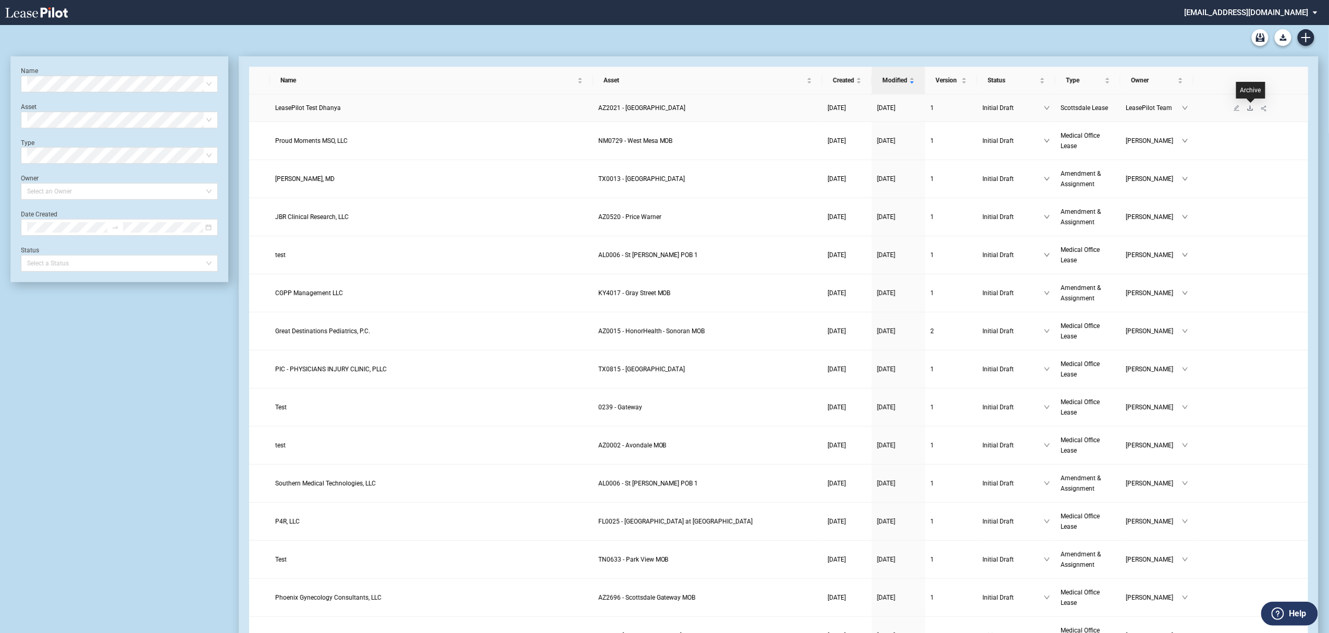
click at [1251, 105] on icon "download" at bounding box center [1251, 108] width 6 height 6
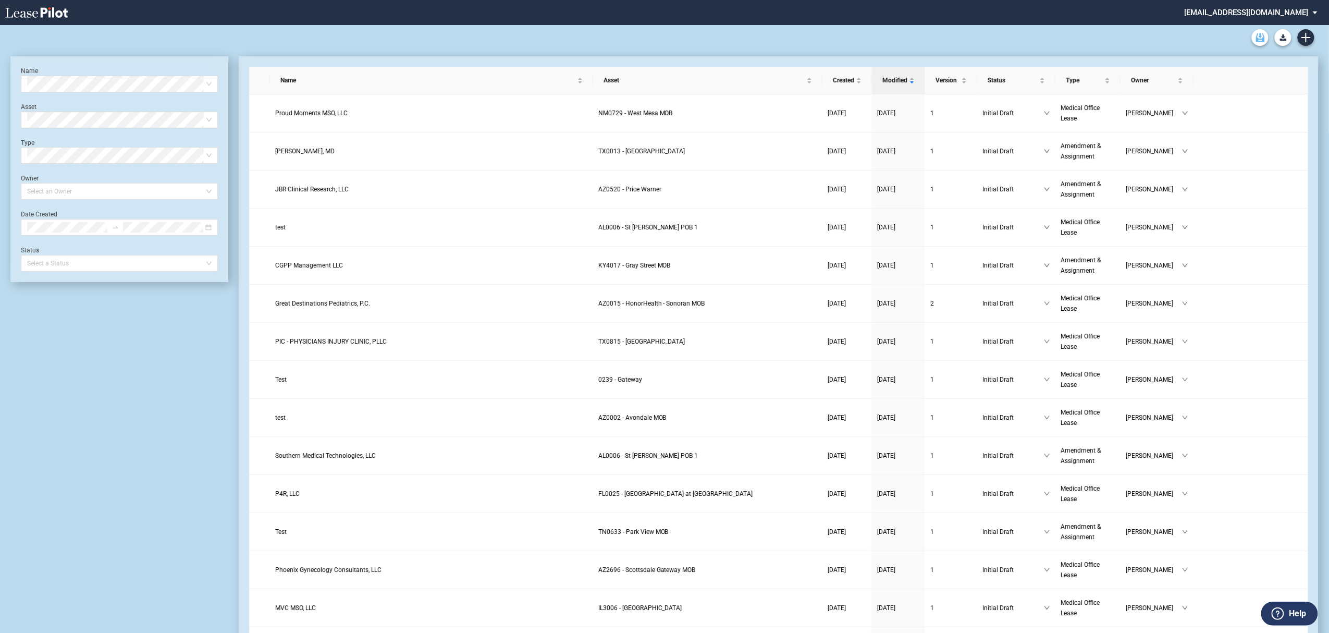
click at [1256, 42] on link "Archive" at bounding box center [1260, 37] width 17 height 17
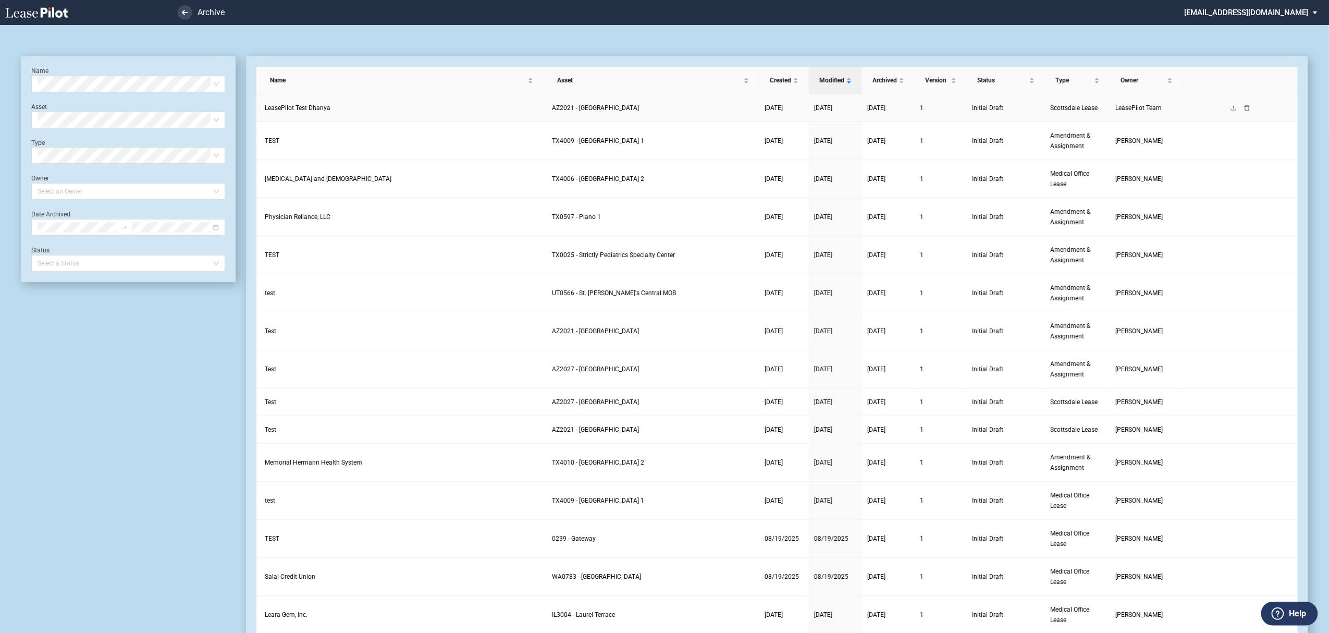
click at [1246, 105] on icon "delete" at bounding box center [1247, 108] width 6 height 6
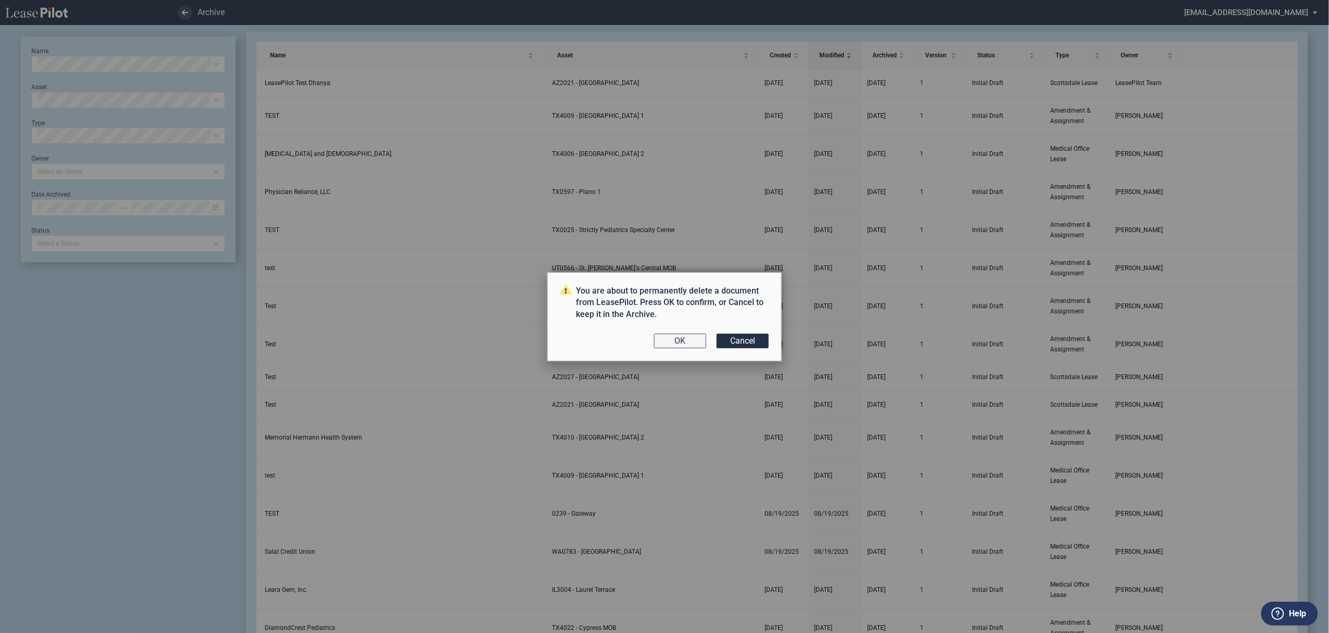
click at [672, 338] on button "OK" at bounding box center [680, 341] width 52 height 15
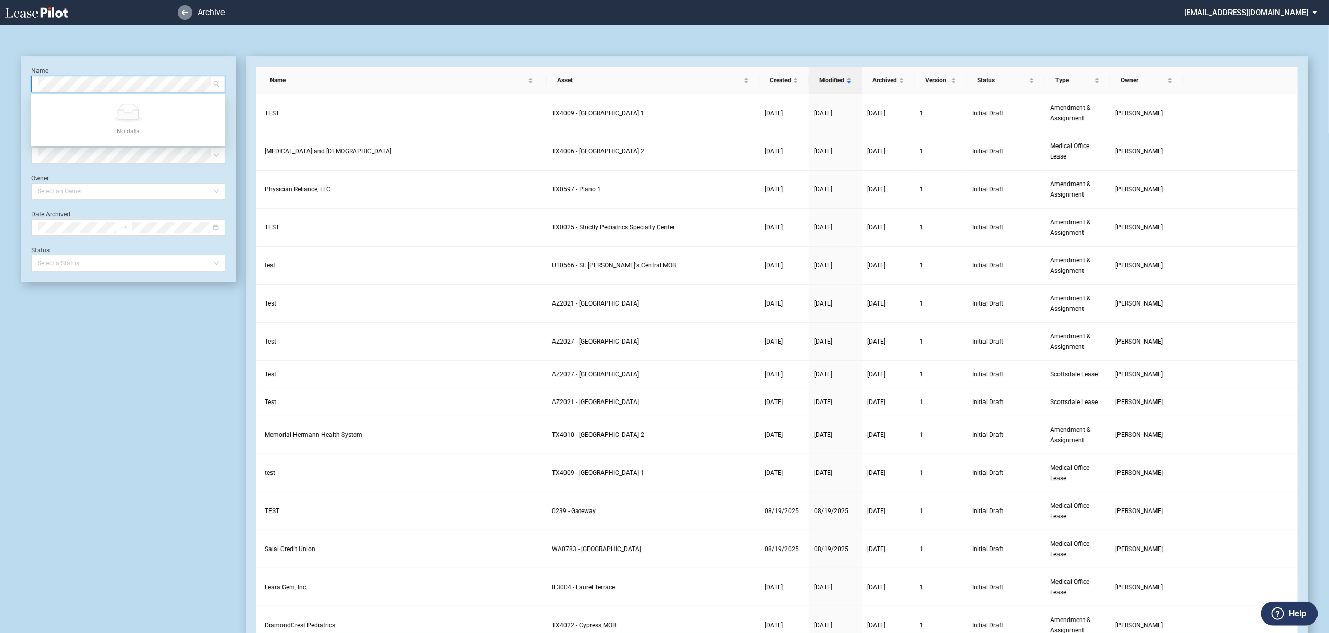
click at [185, 10] on use at bounding box center [185, 12] width 6 height 5
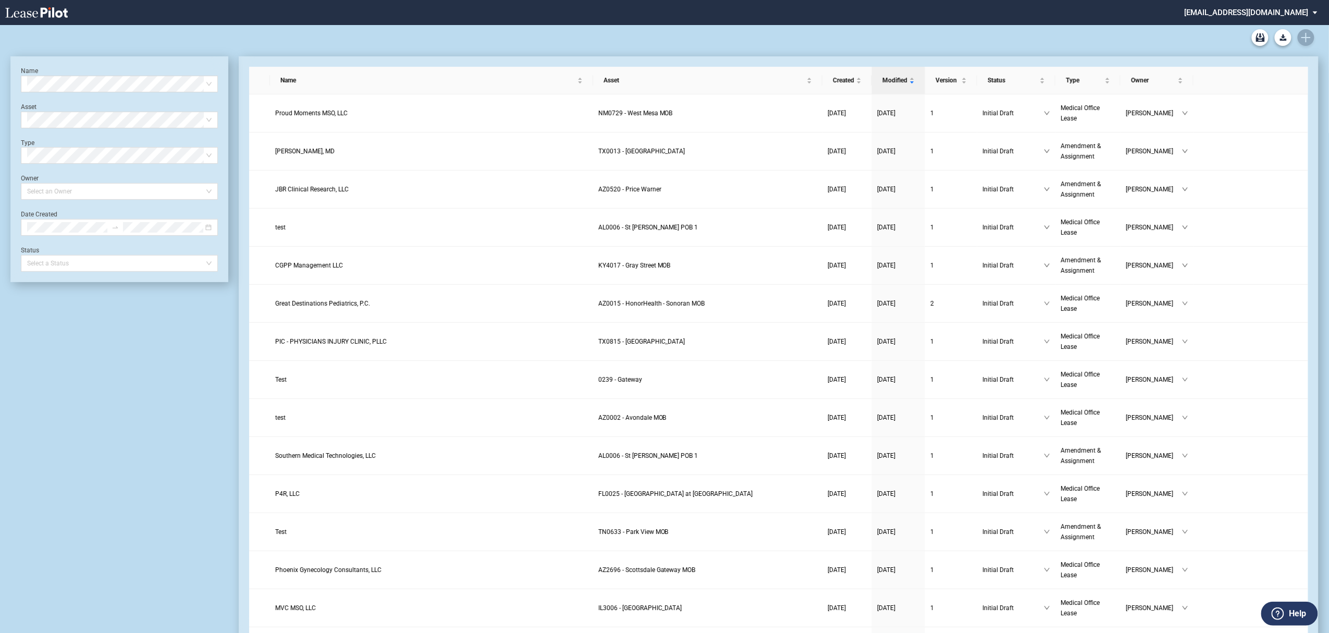
click at [138, 74] on div "Name Select name" at bounding box center [119, 80] width 197 height 26
click at [1296, 8] on md-select "[EMAIL_ADDRESS][DOMAIN_NAME] Super Admin Area Admin Area Settings Sign Out" at bounding box center [1255, 11] width 143 height 23
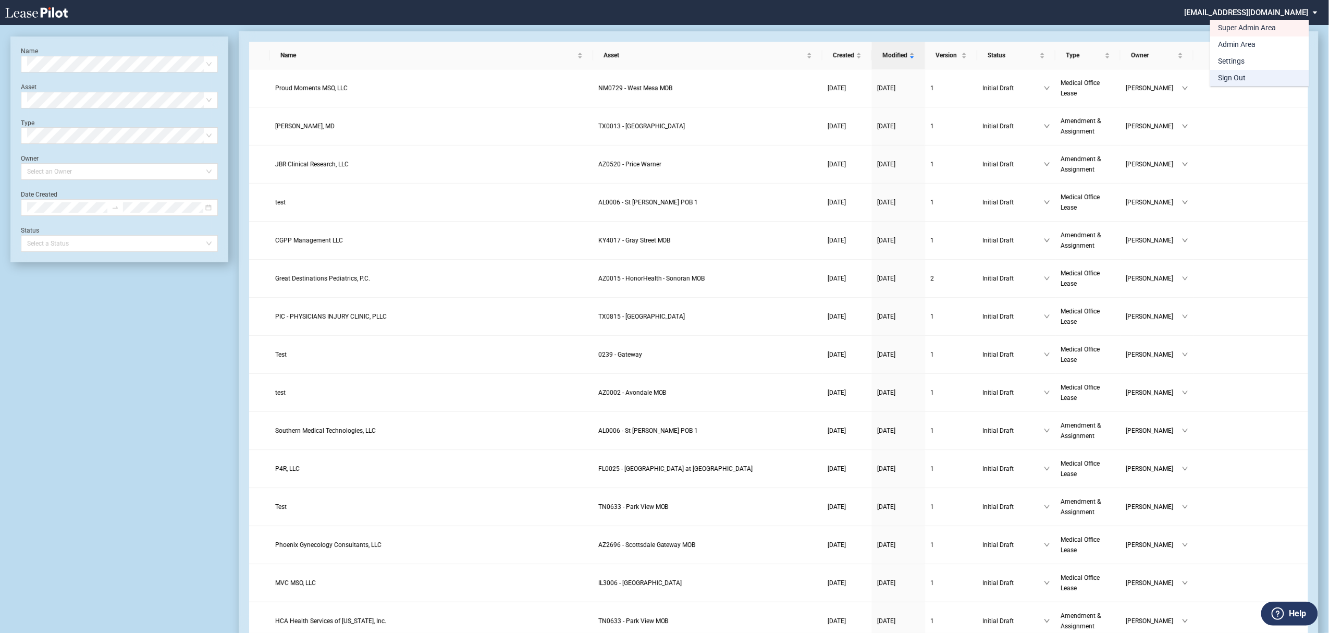
click at [1254, 80] on md-option "Sign Out" at bounding box center [1260, 78] width 99 height 17
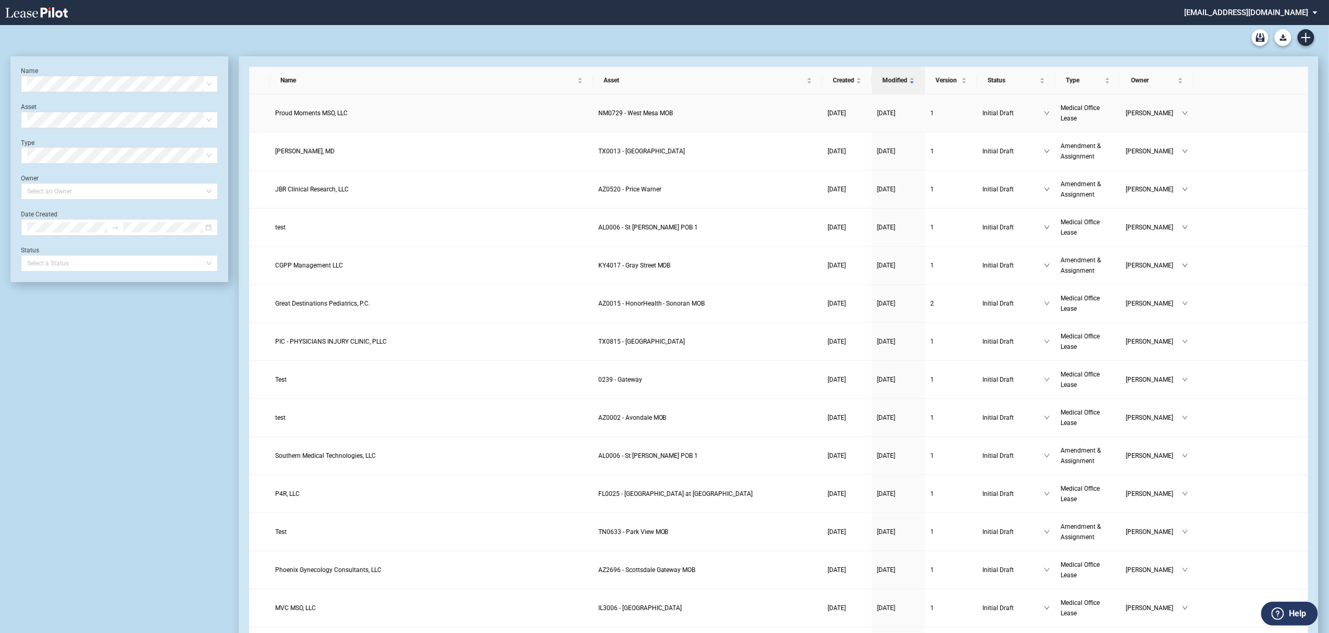
scroll to position [25, 0]
